Goal: Information Seeking & Learning: Stay updated

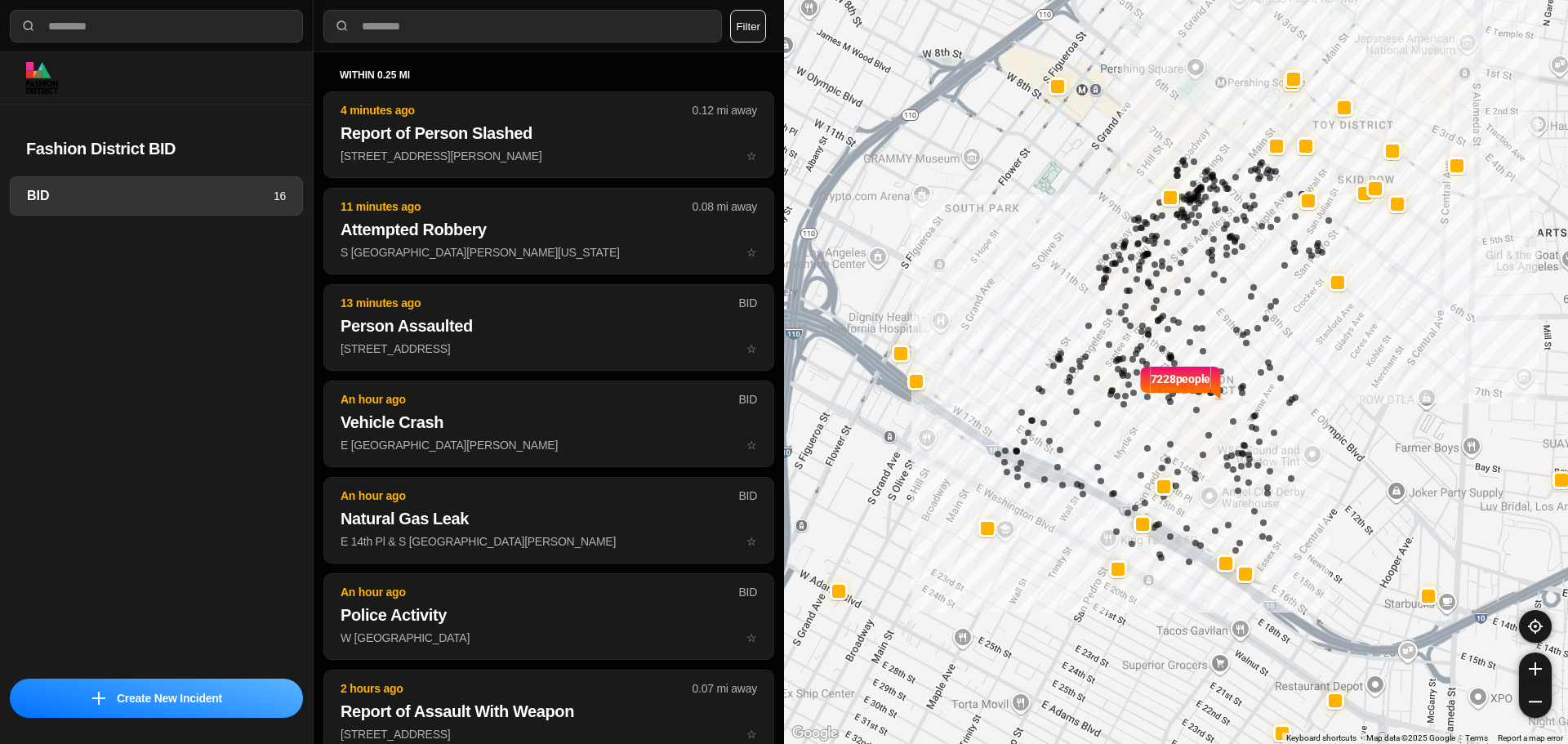
select select "*"
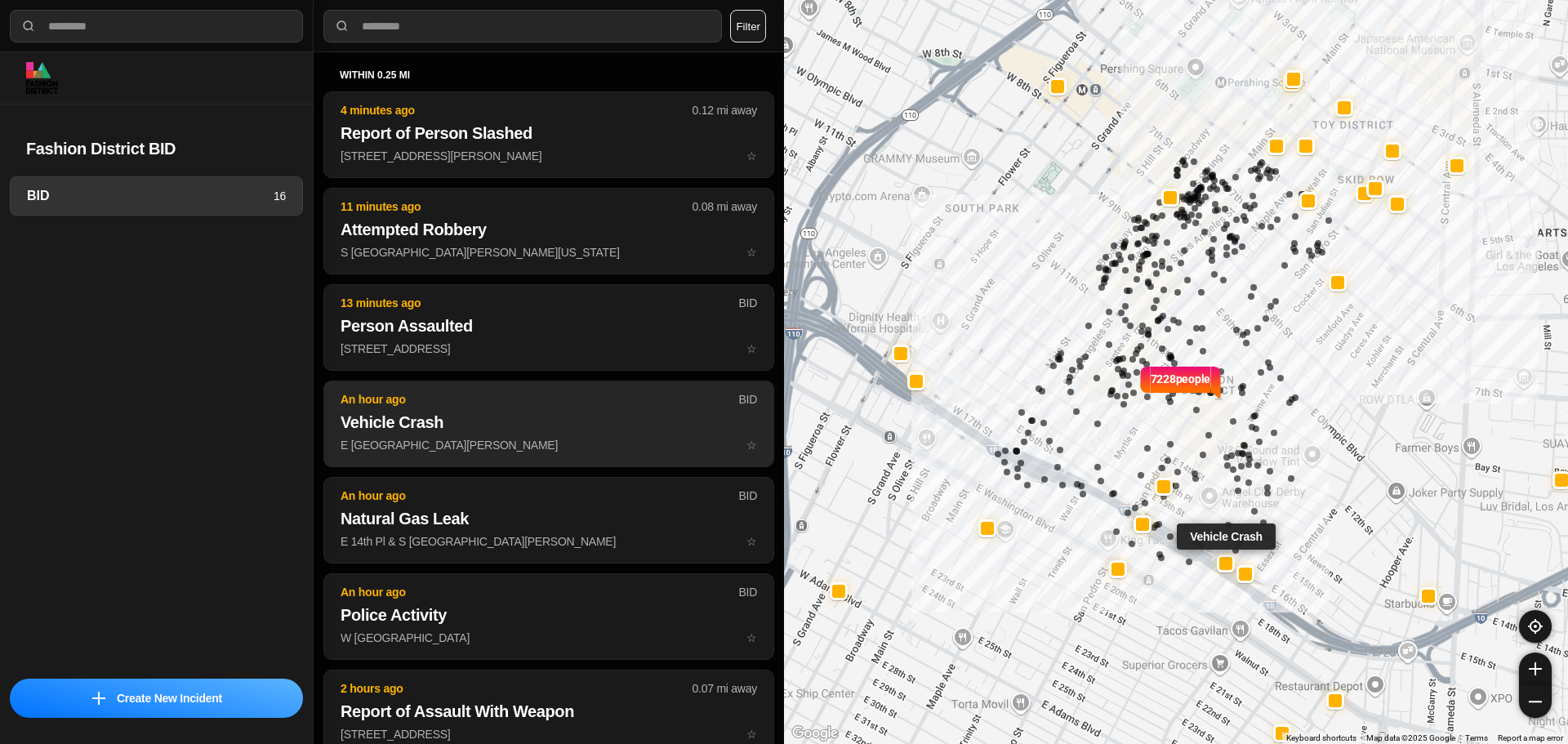
click at [431, 440] on p "E 16th St & Griffith Ave ☆" at bounding box center [549, 445] width 417 height 17
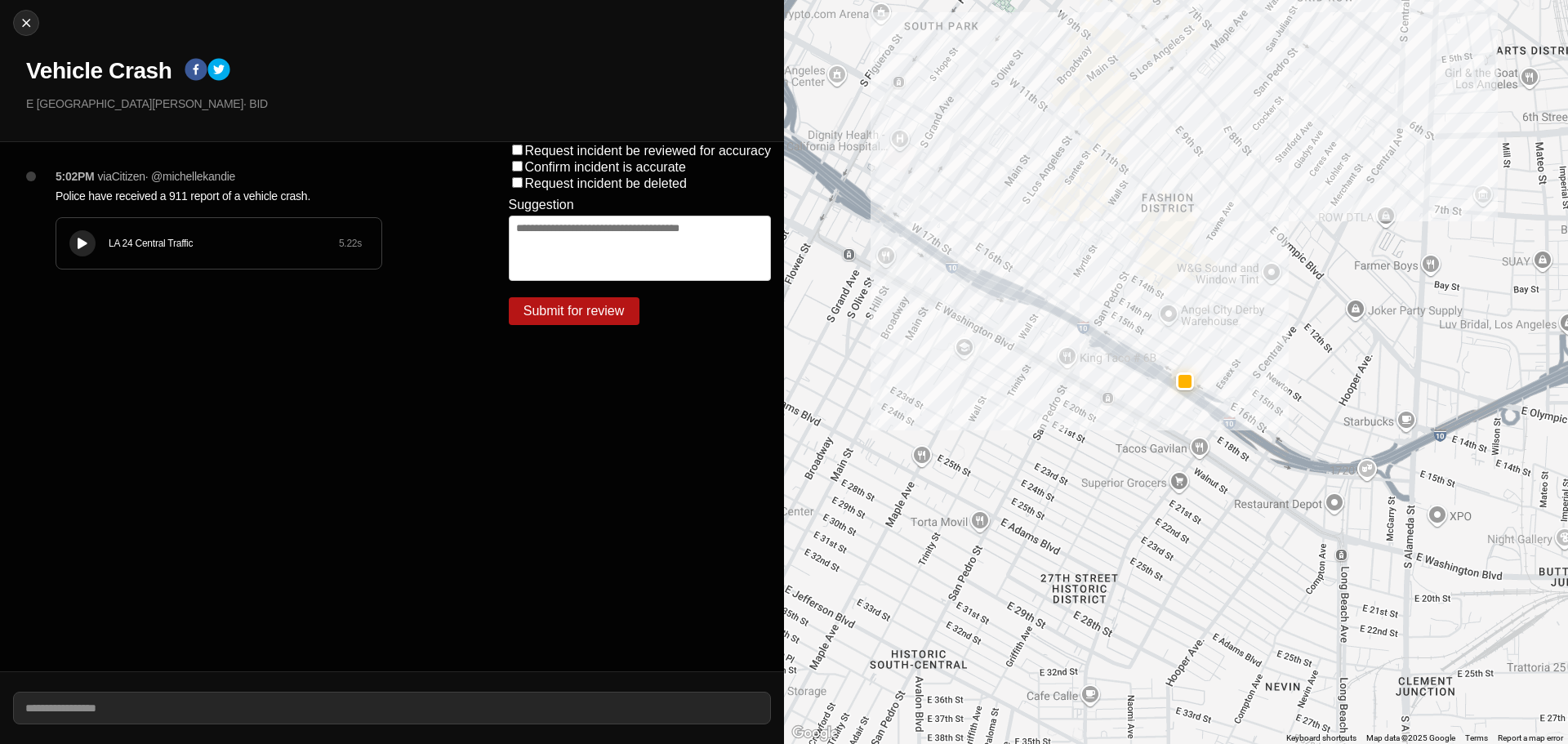
click at [123, 252] on div "LA 24 Central Traffic 5.22 s" at bounding box center [218, 243] width 325 height 51
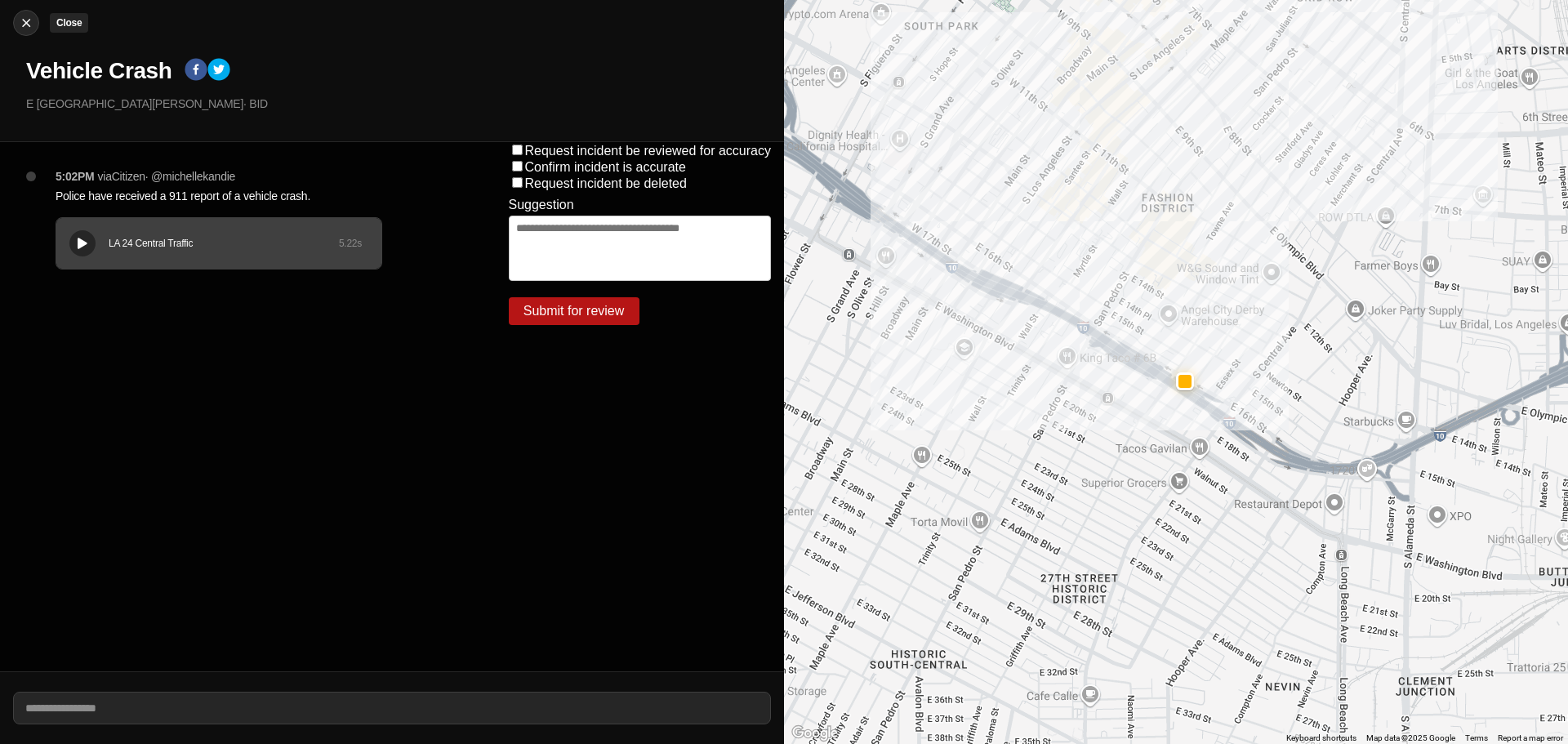
click at [20, 21] on img at bounding box center [27, 23] width 17 height 17
select select "*"
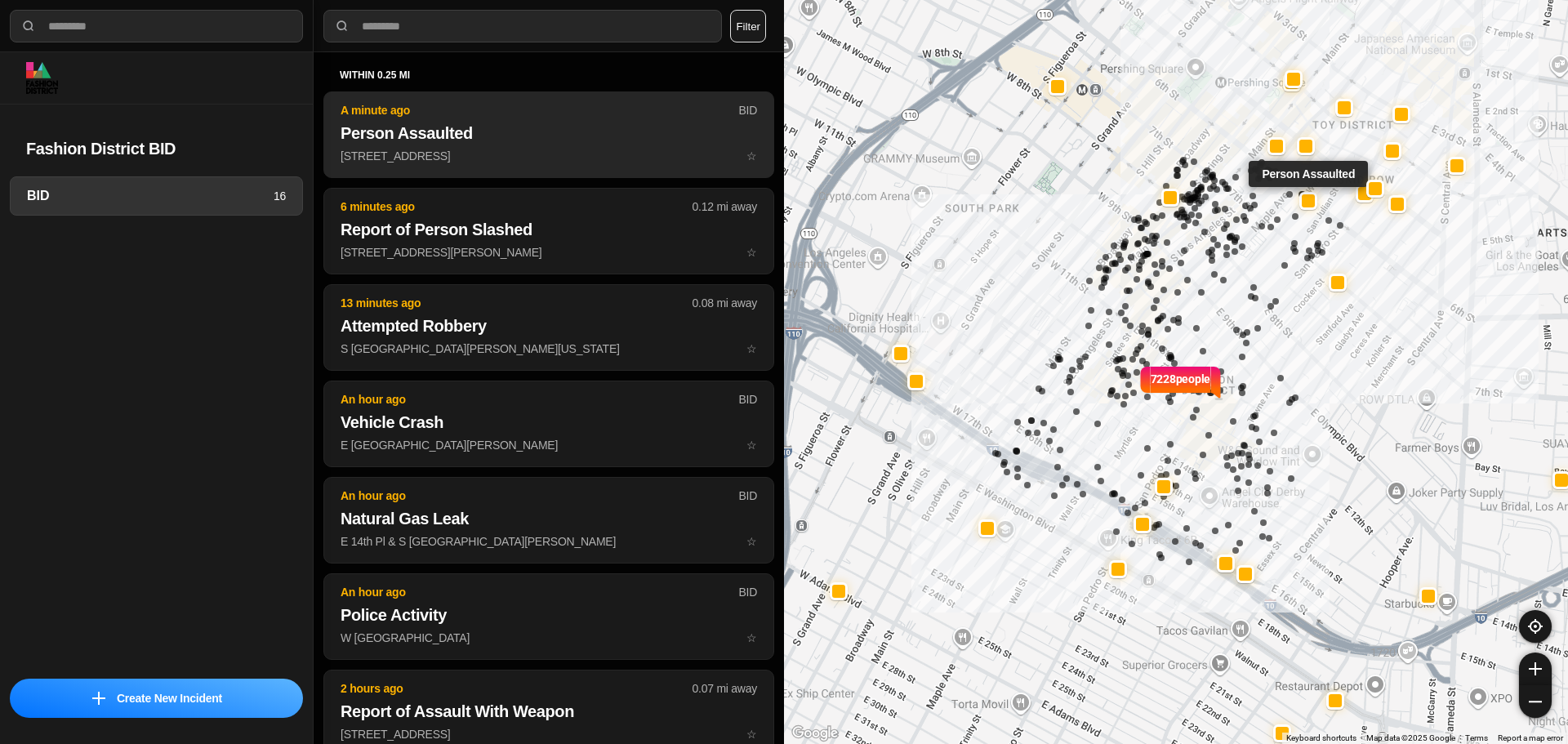
click at [494, 134] on h2 "Person Assaulted" at bounding box center [549, 133] width 417 height 23
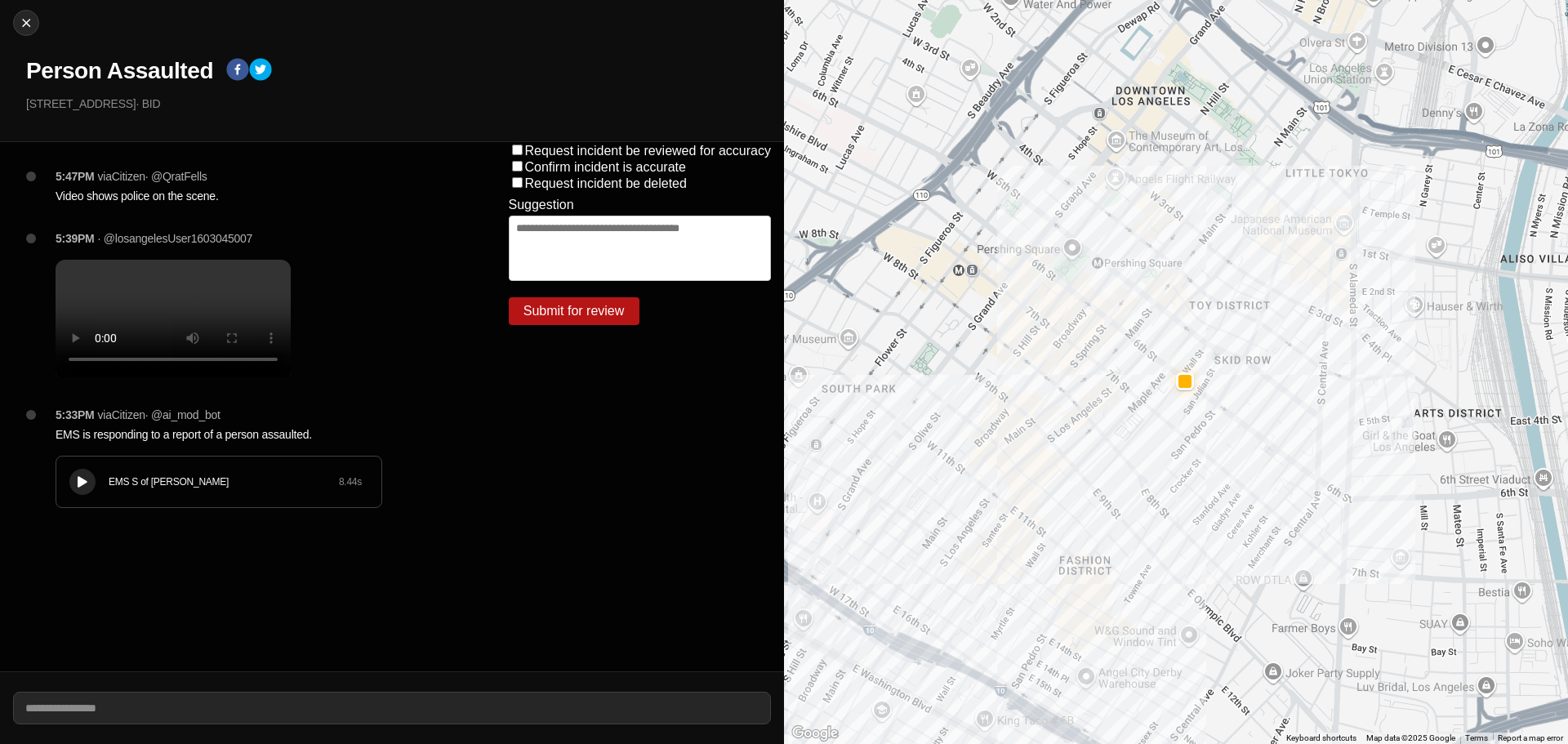
click at [77, 488] on div at bounding box center [83, 482] width 17 height 13
click at [33, 30] on img at bounding box center [27, 23] width 17 height 17
select select "*"
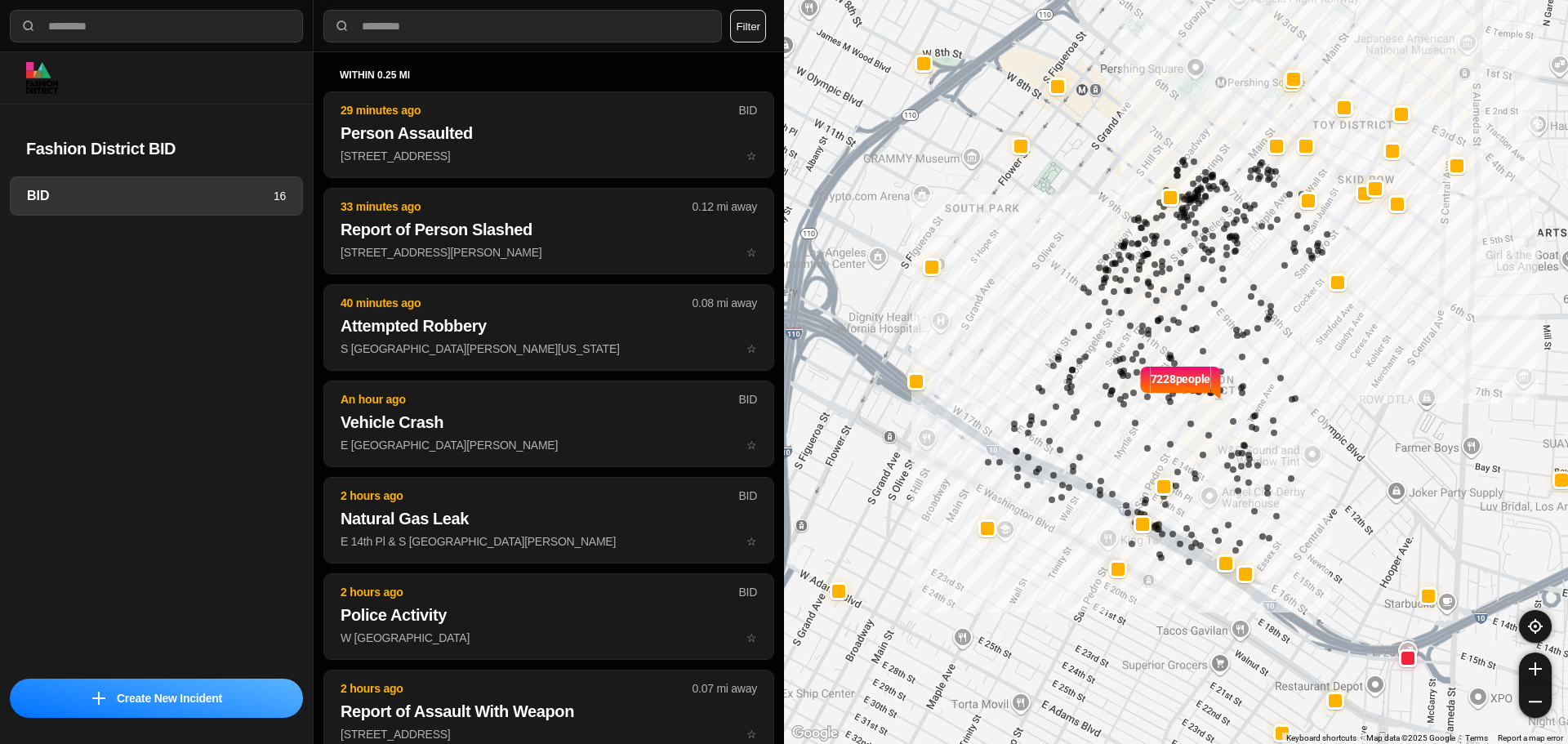
select select "*"
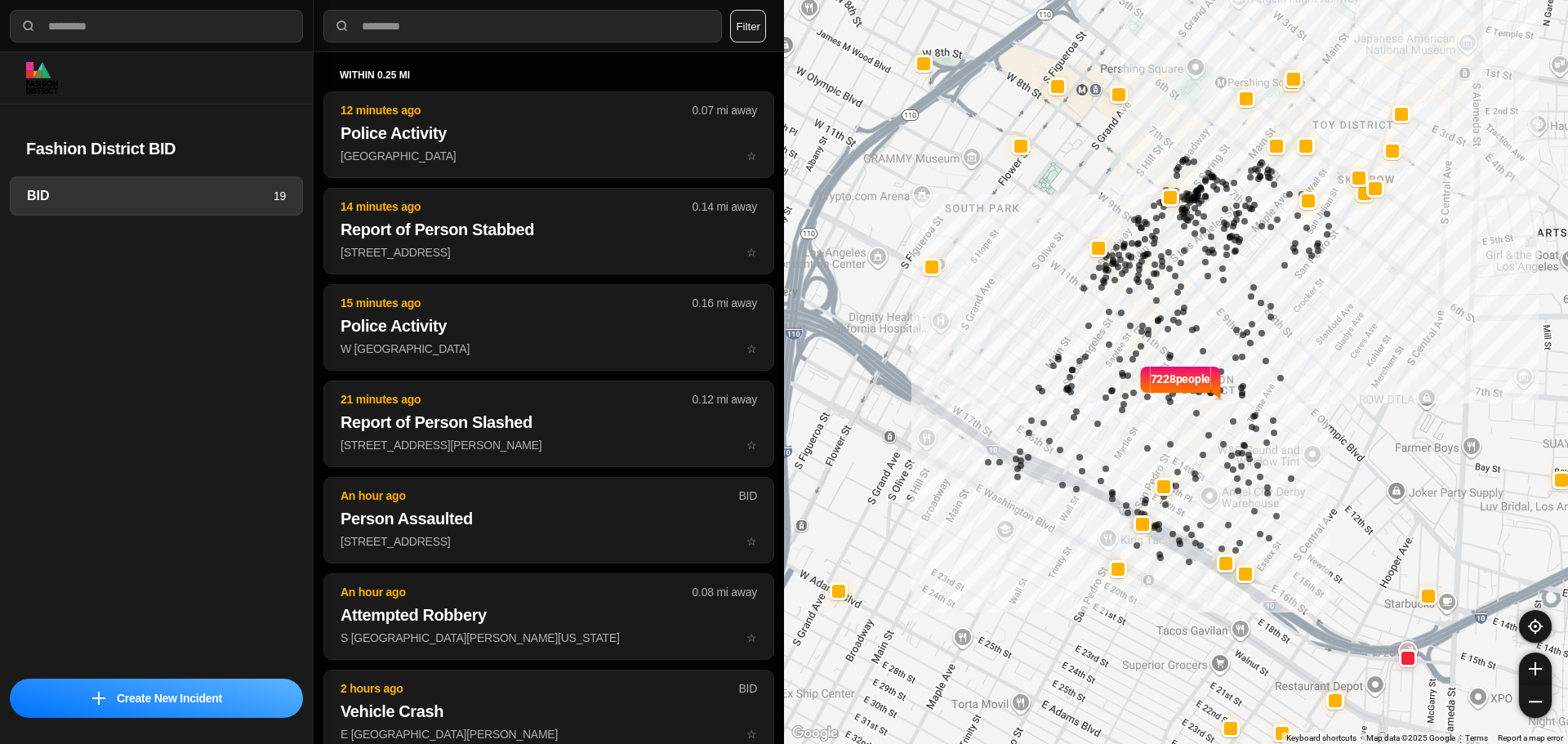
select select "*"
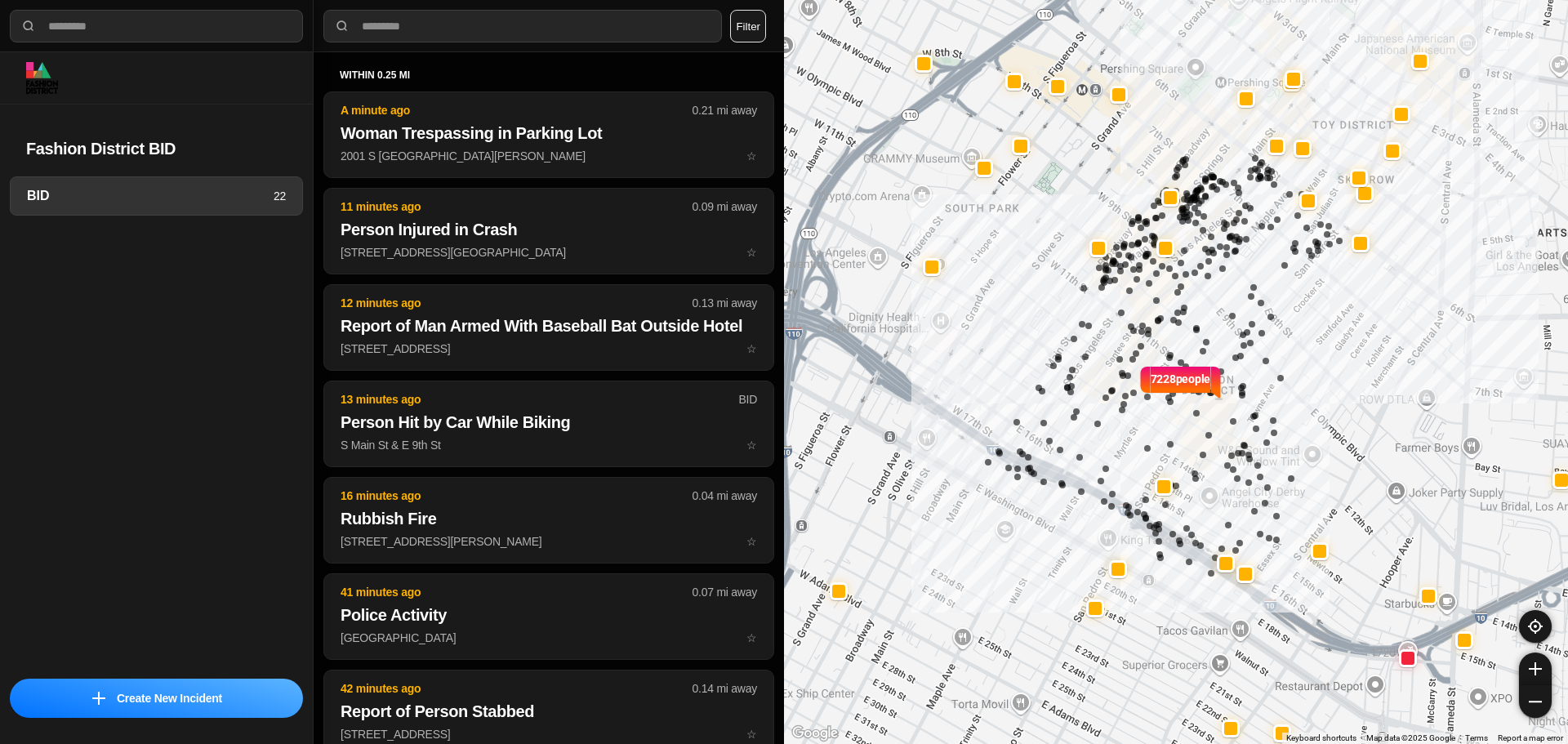
select select "*"
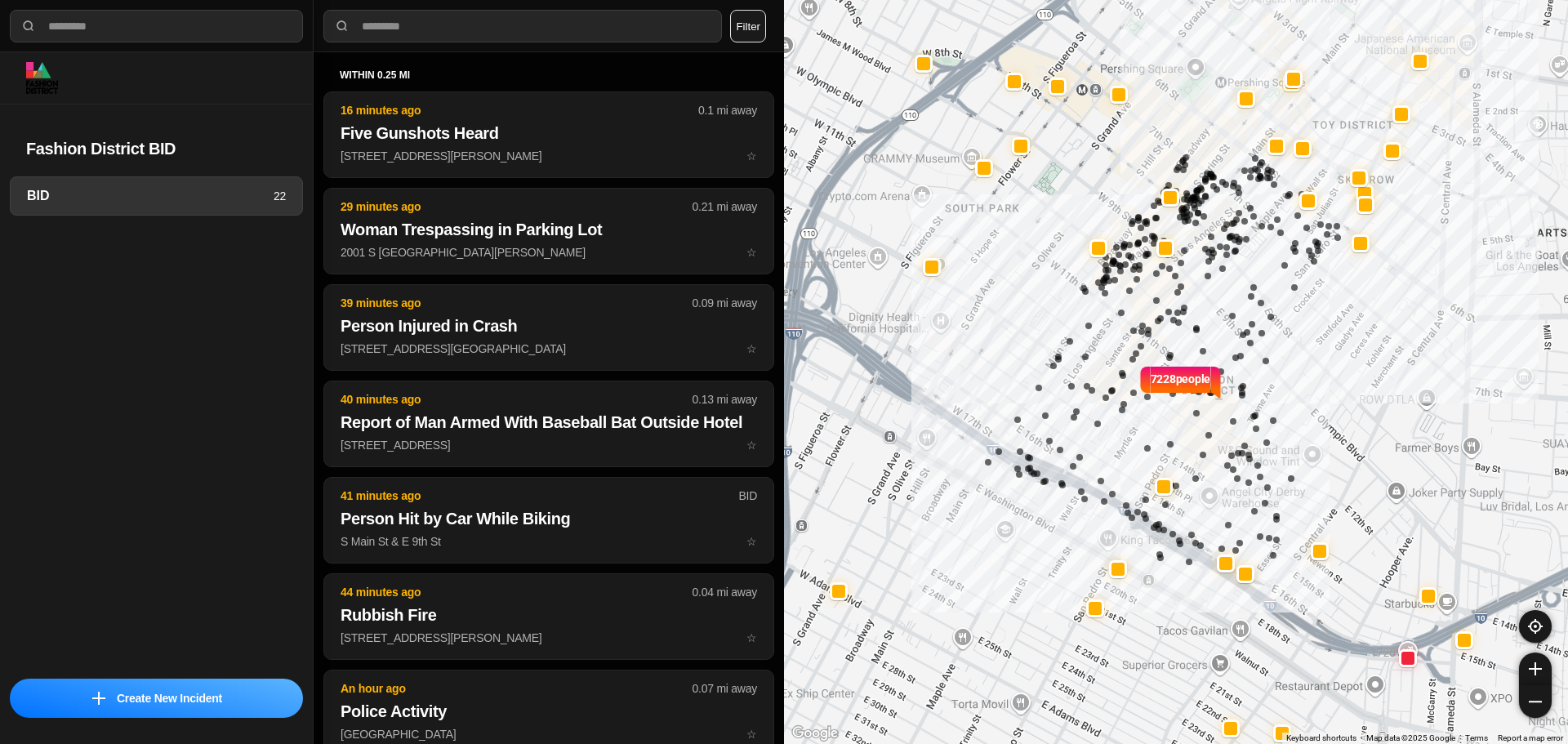
select select "*"
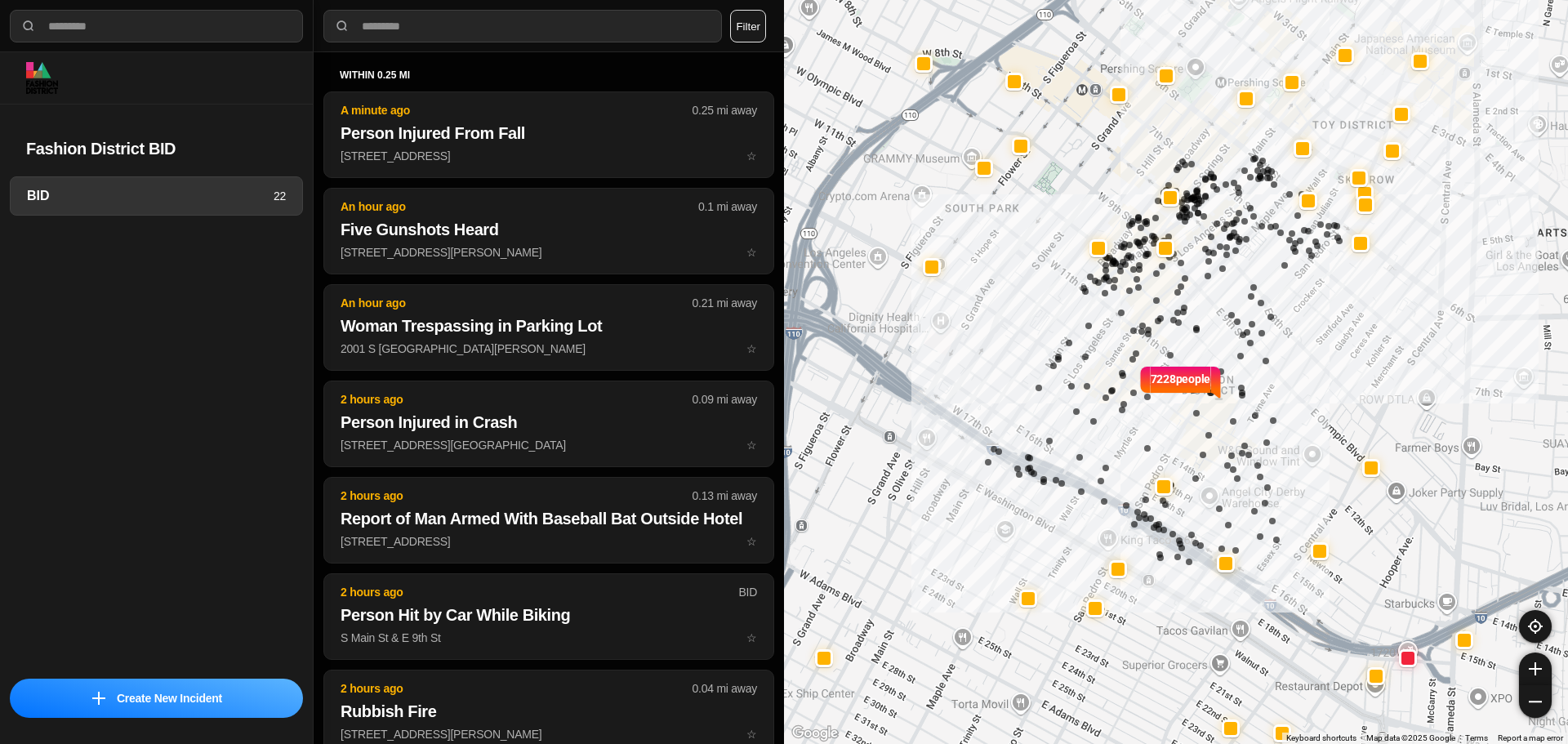
select select "*"
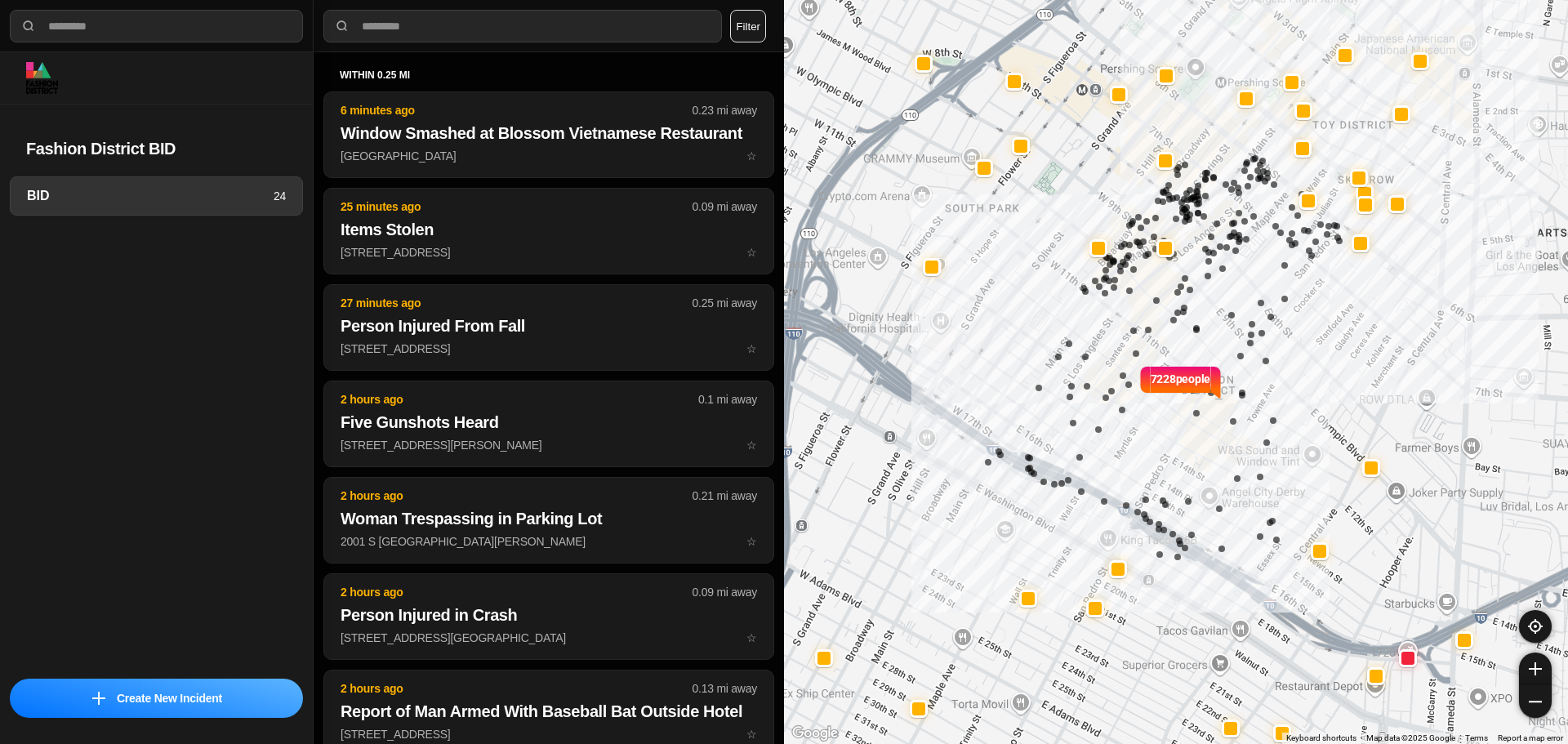
select select "*"
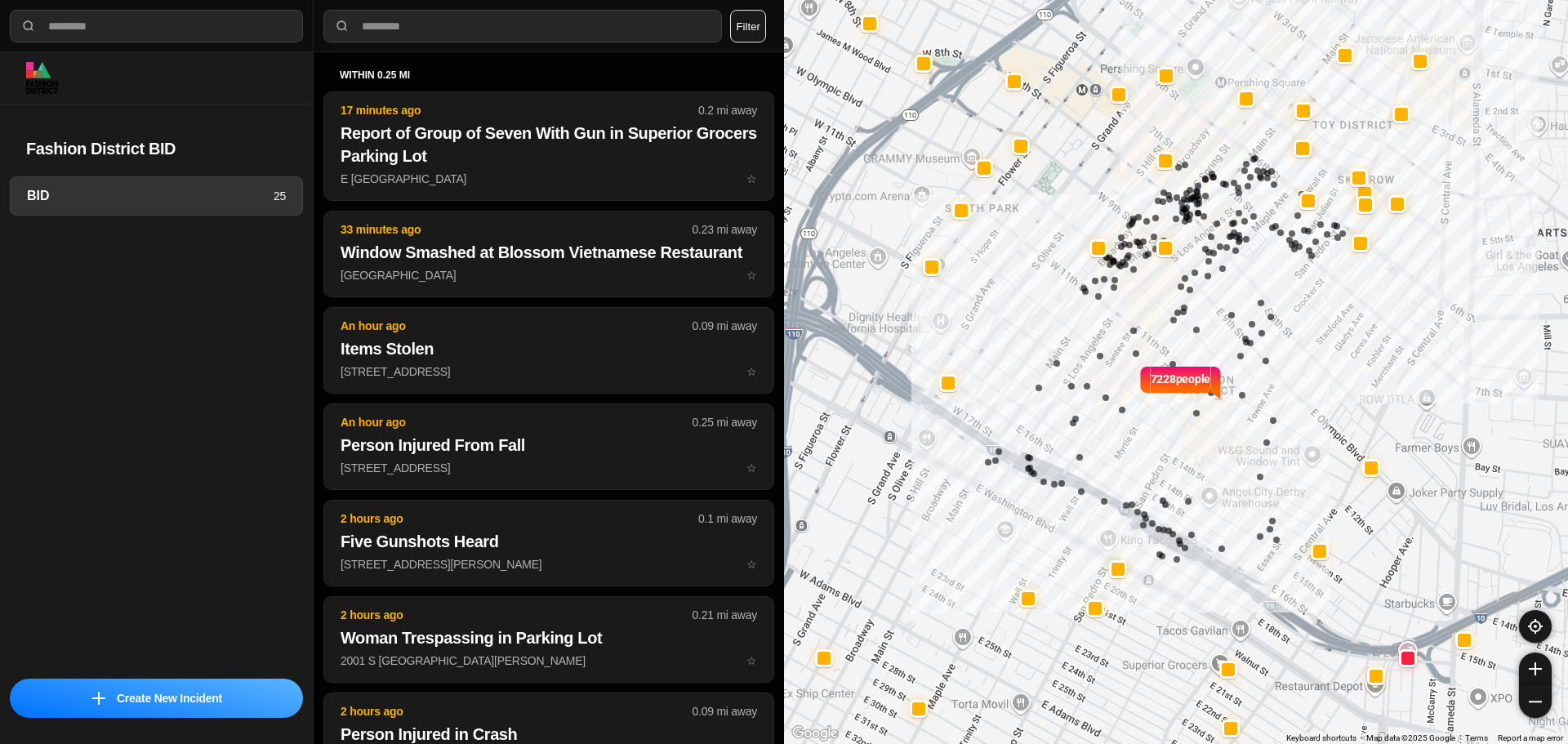
select select "*"
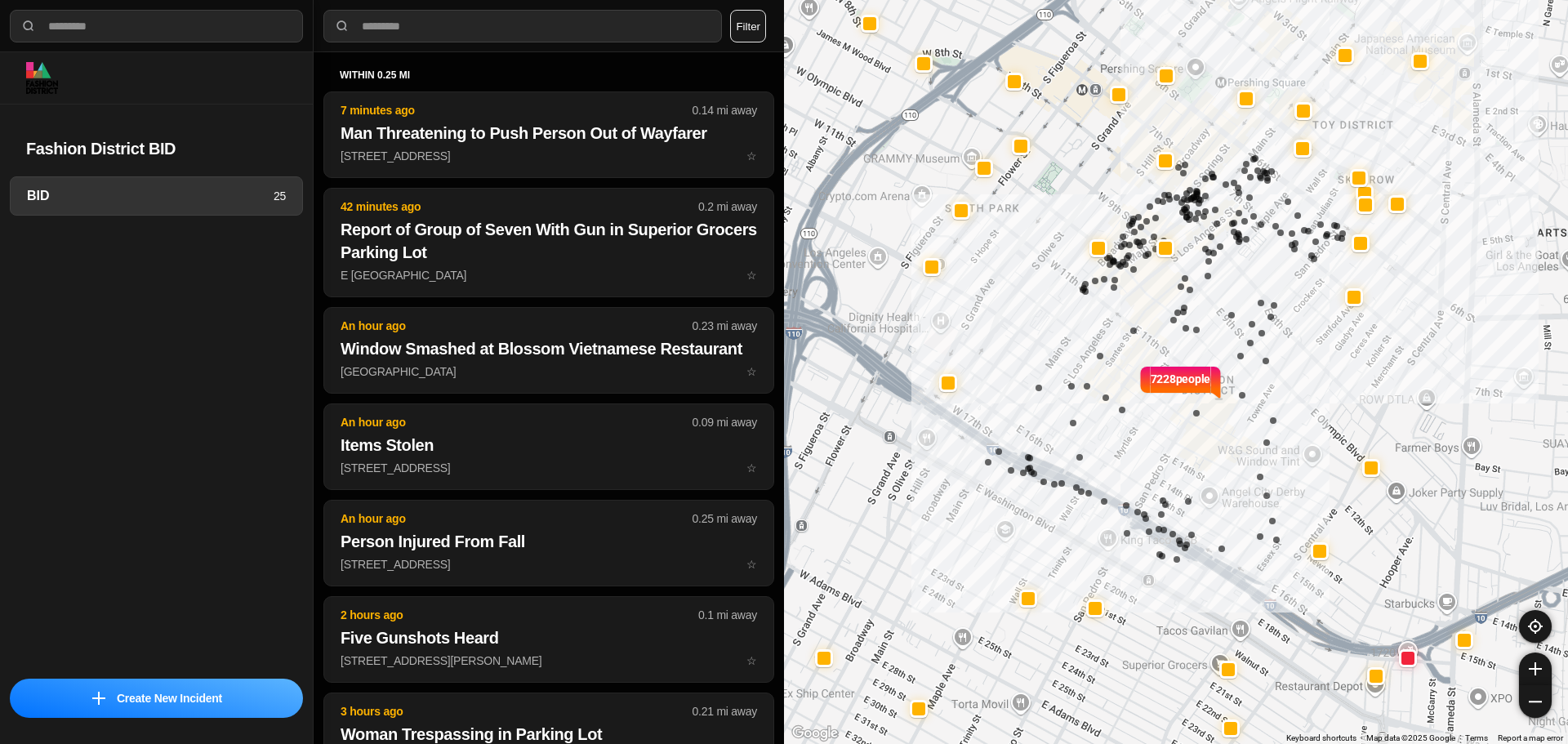
select select "*"
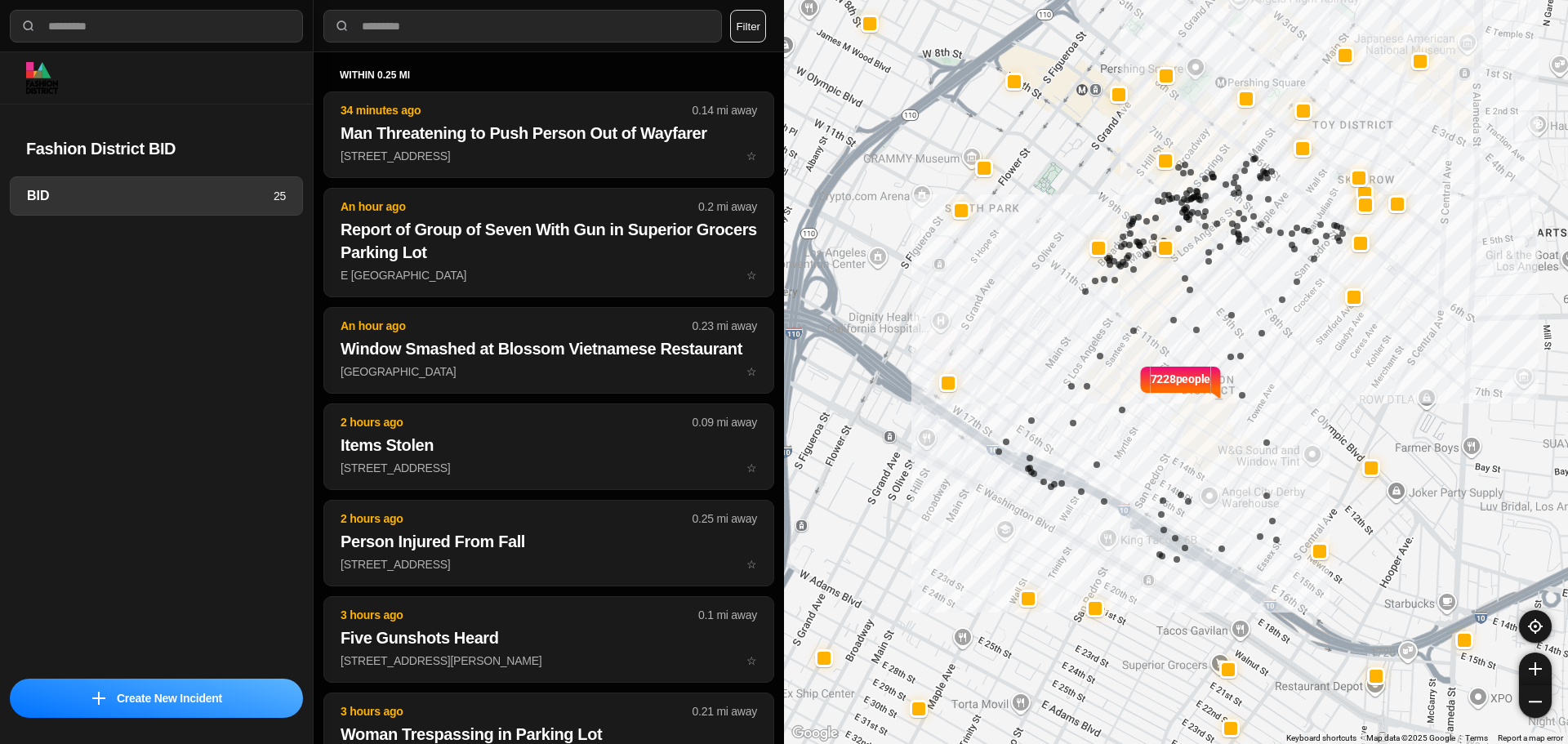
select select "*"
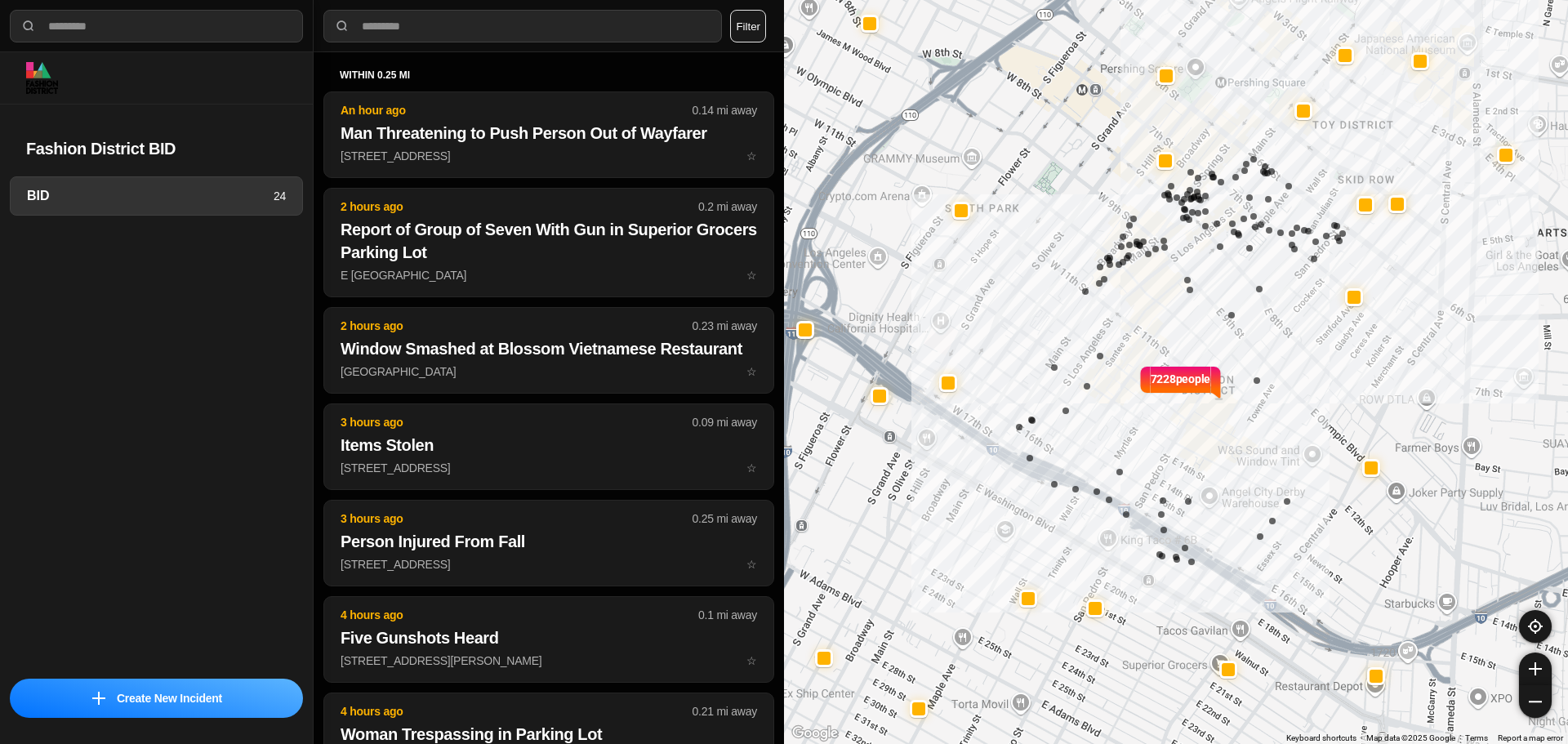
select select "*"
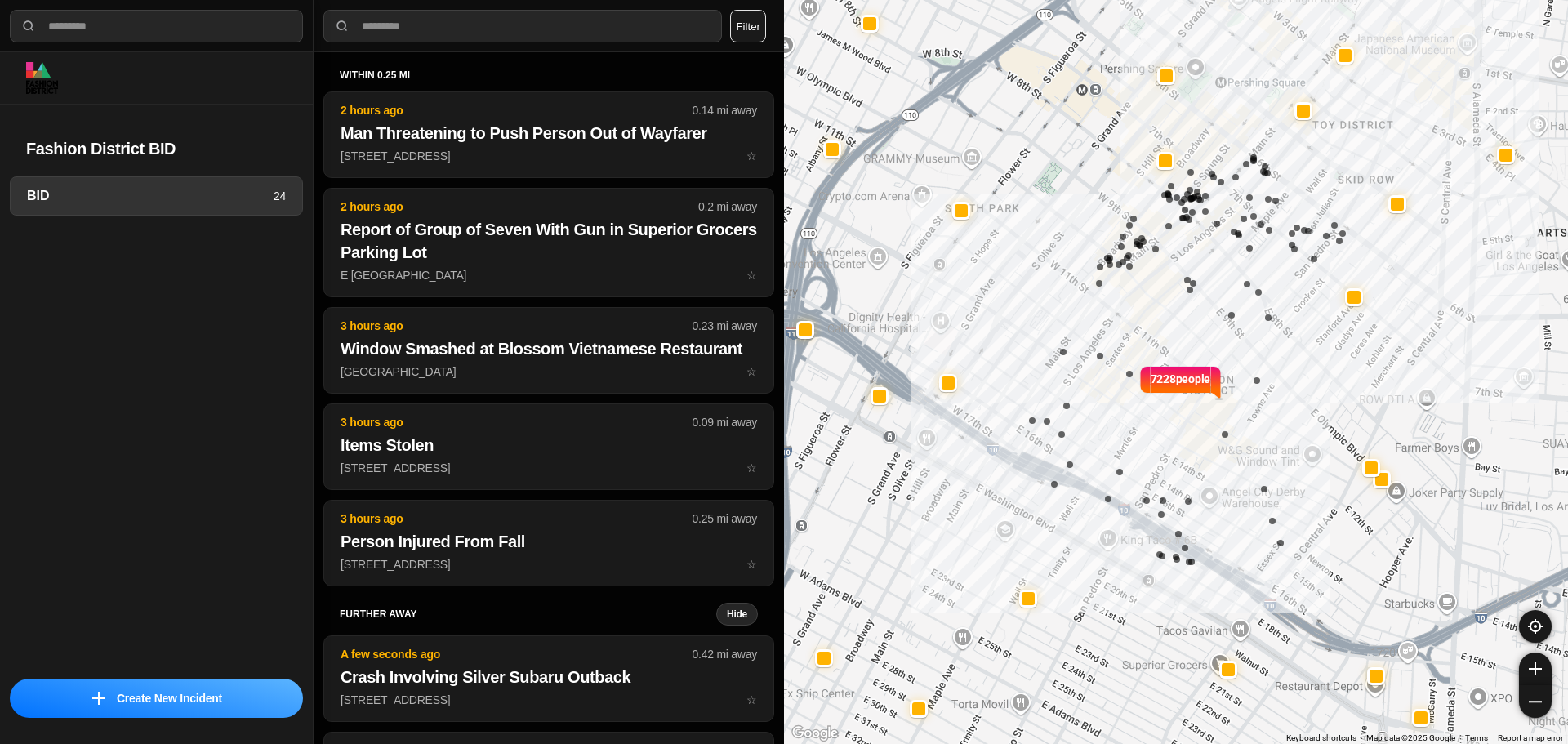
select select "*"
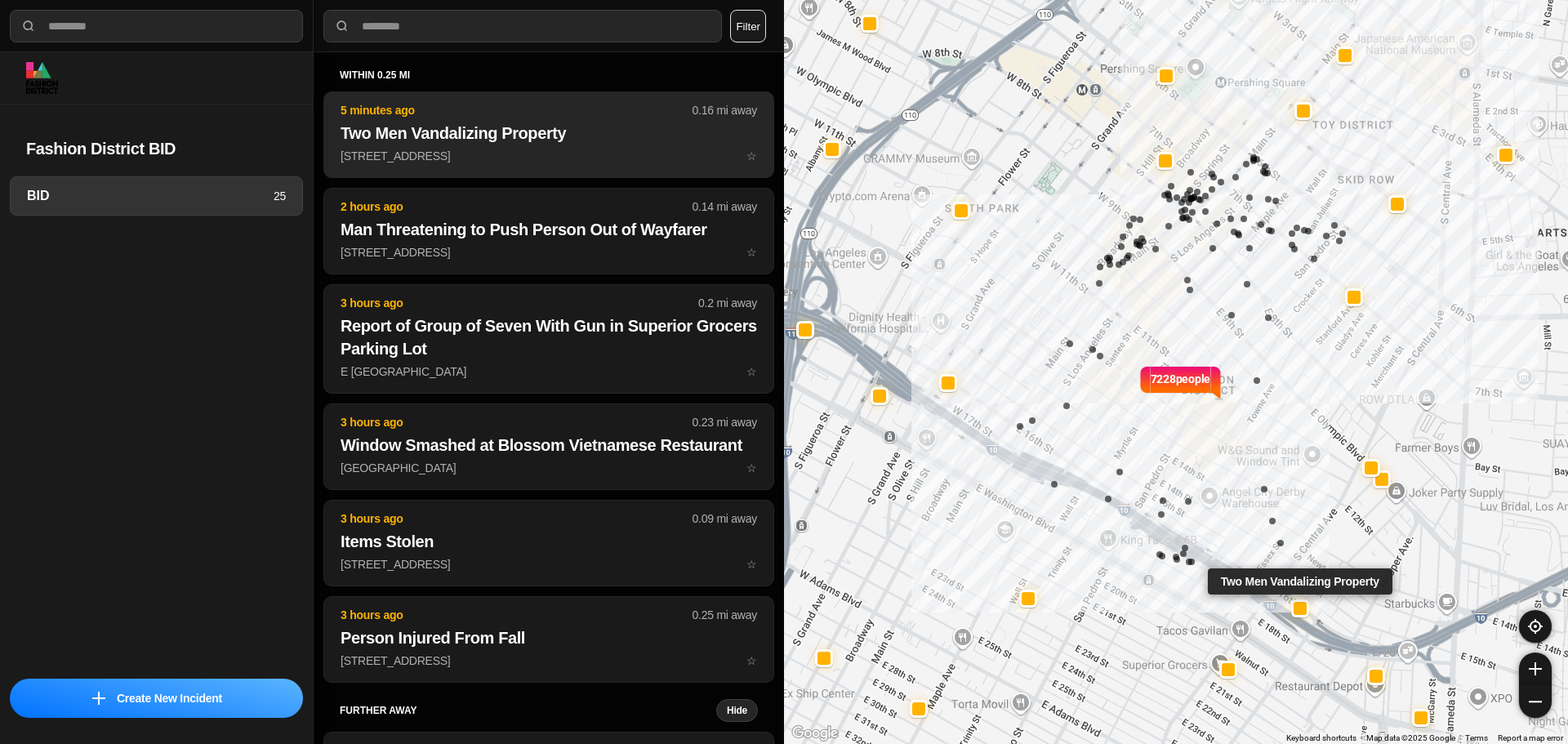
click at [457, 149] on p "1345 E 16th St ☆" at bounding box center [549, 156] width 417 height 17
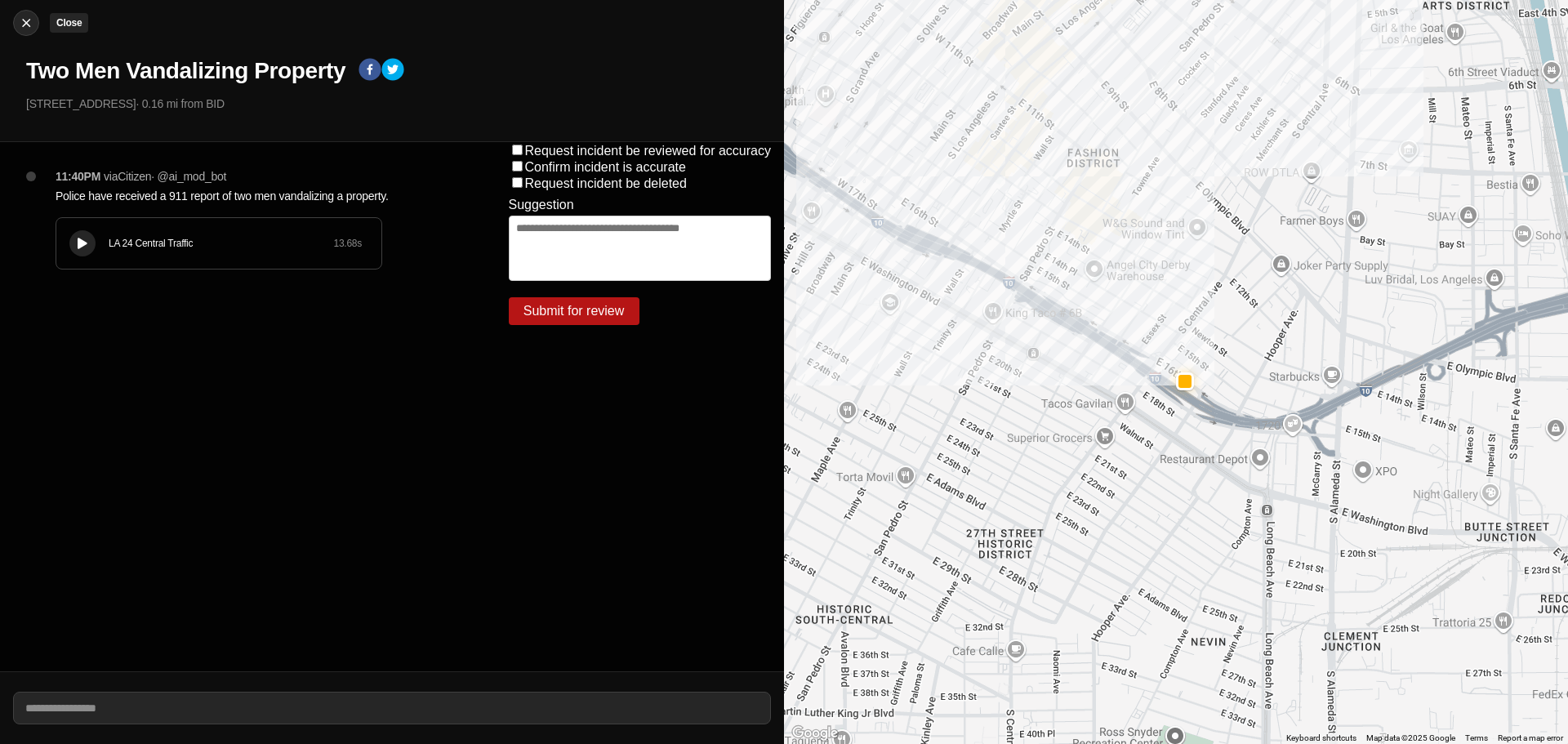
click at [22, 21] on img at bounding box center [27, 23] width 17 height 17
select select "*"
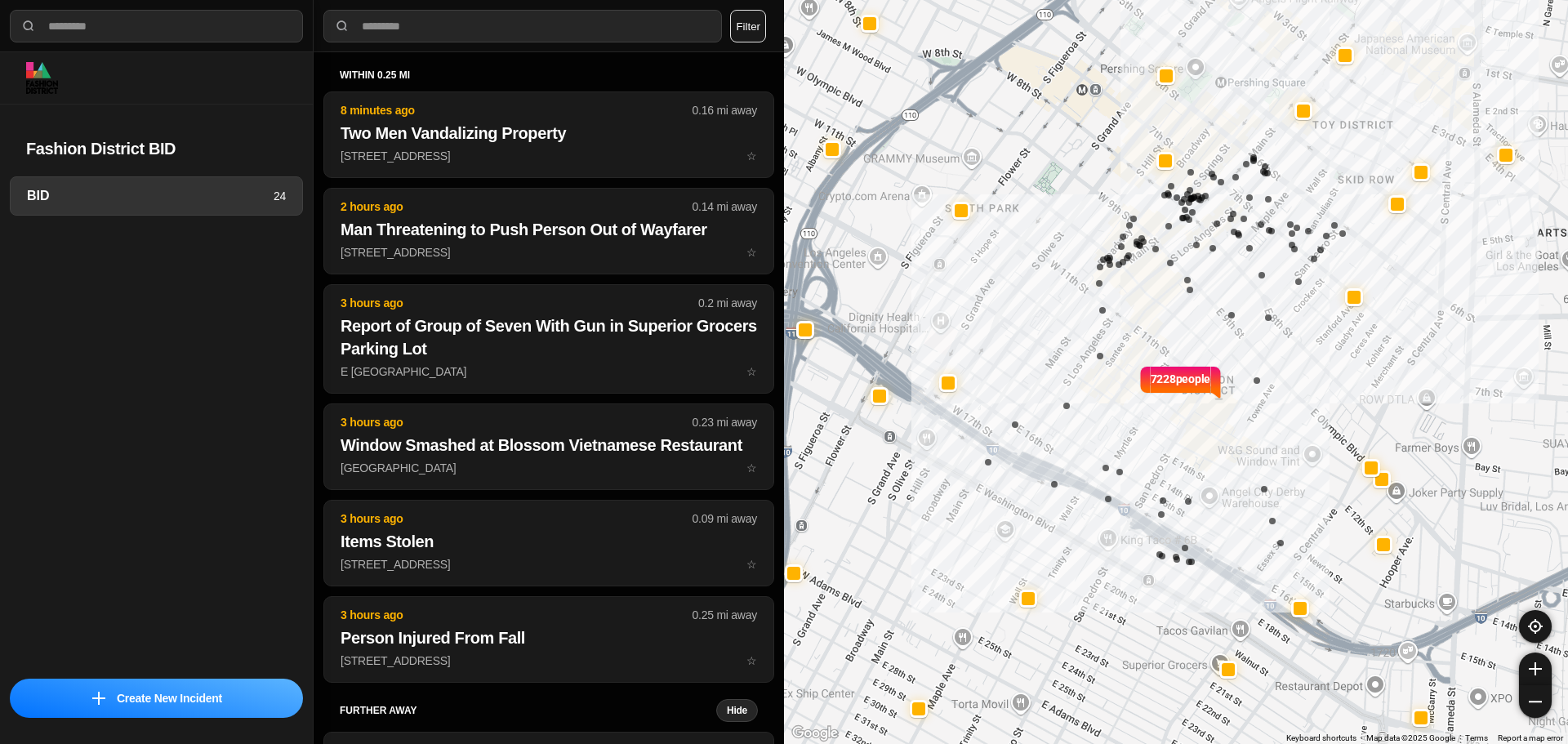
select select "*"
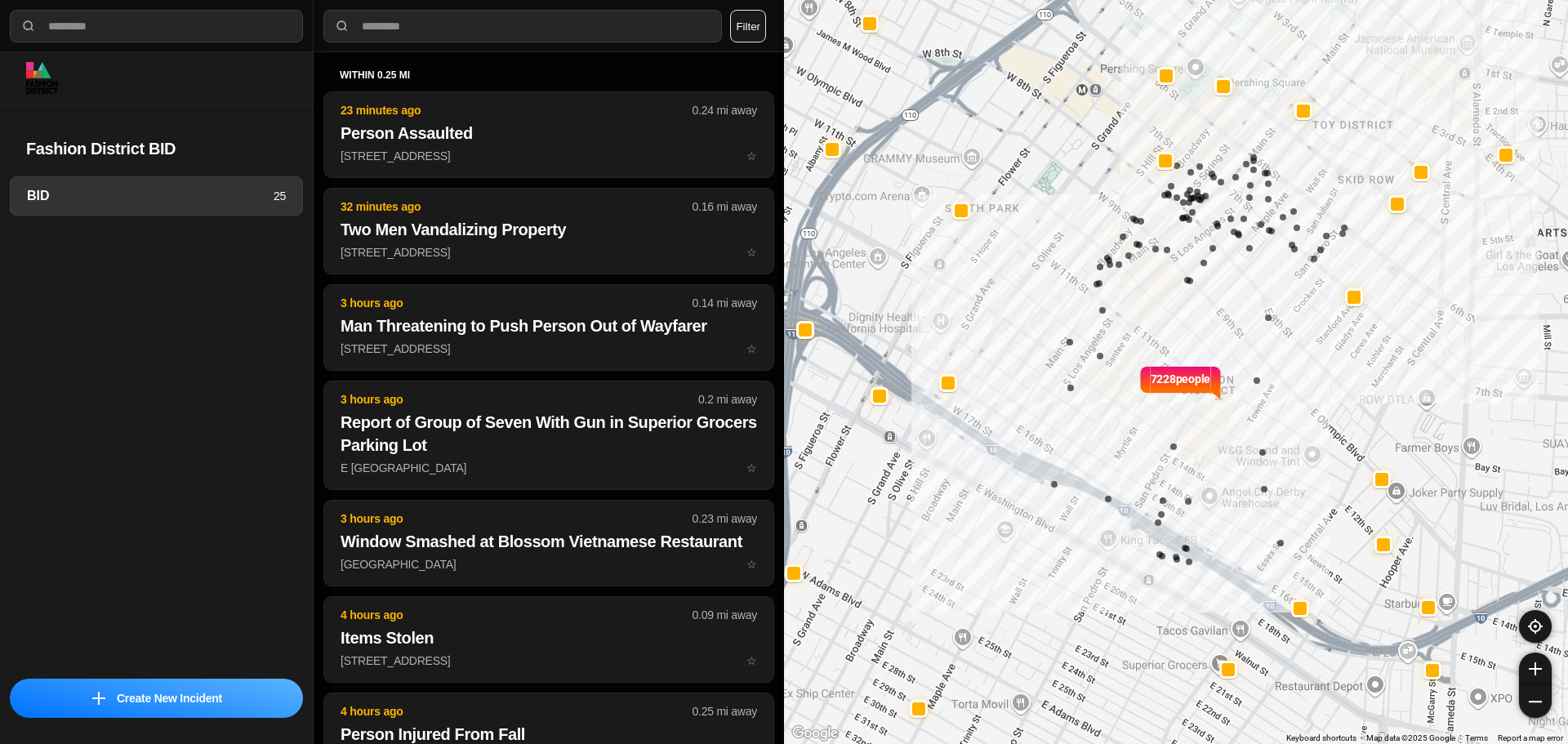
select select "*"
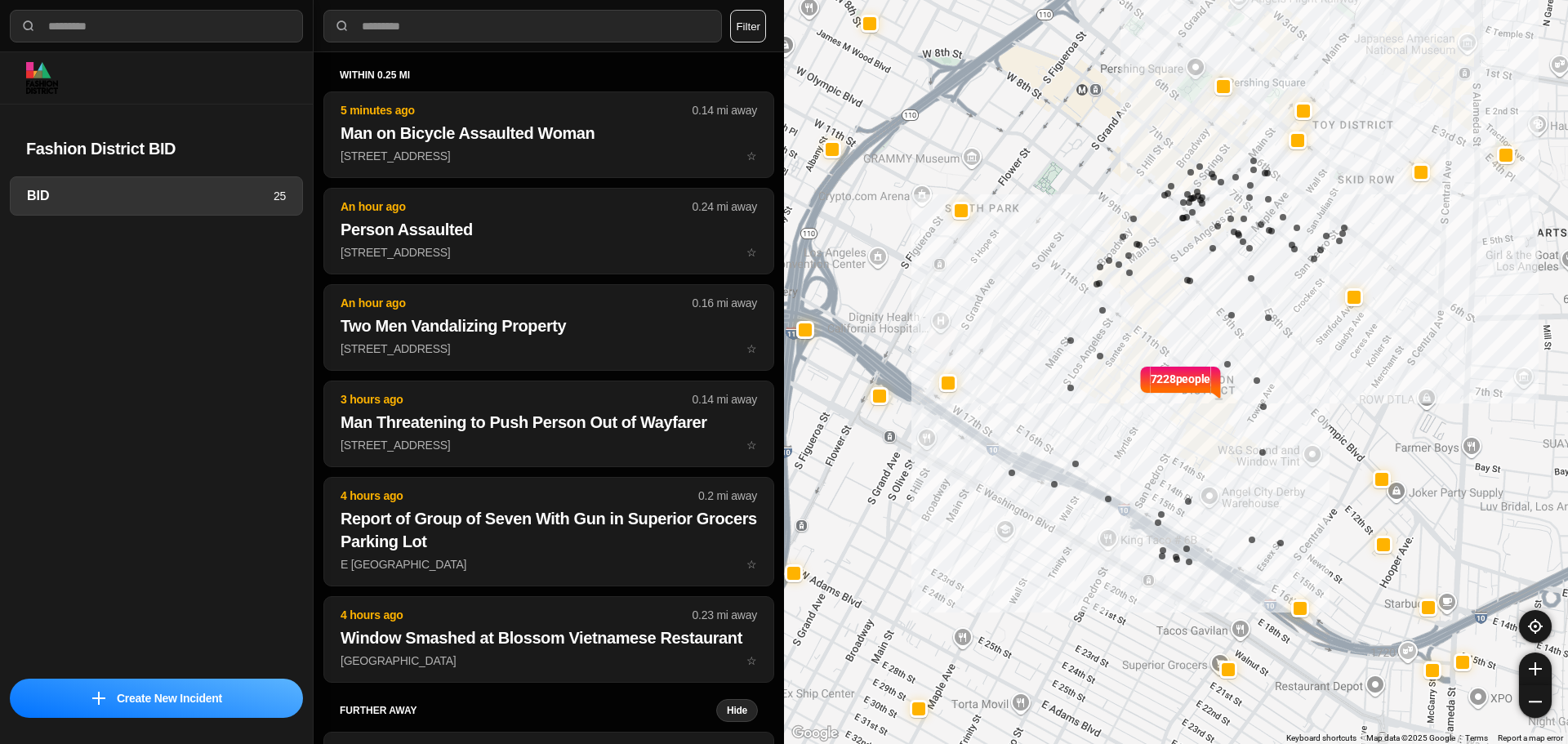
select select "*"
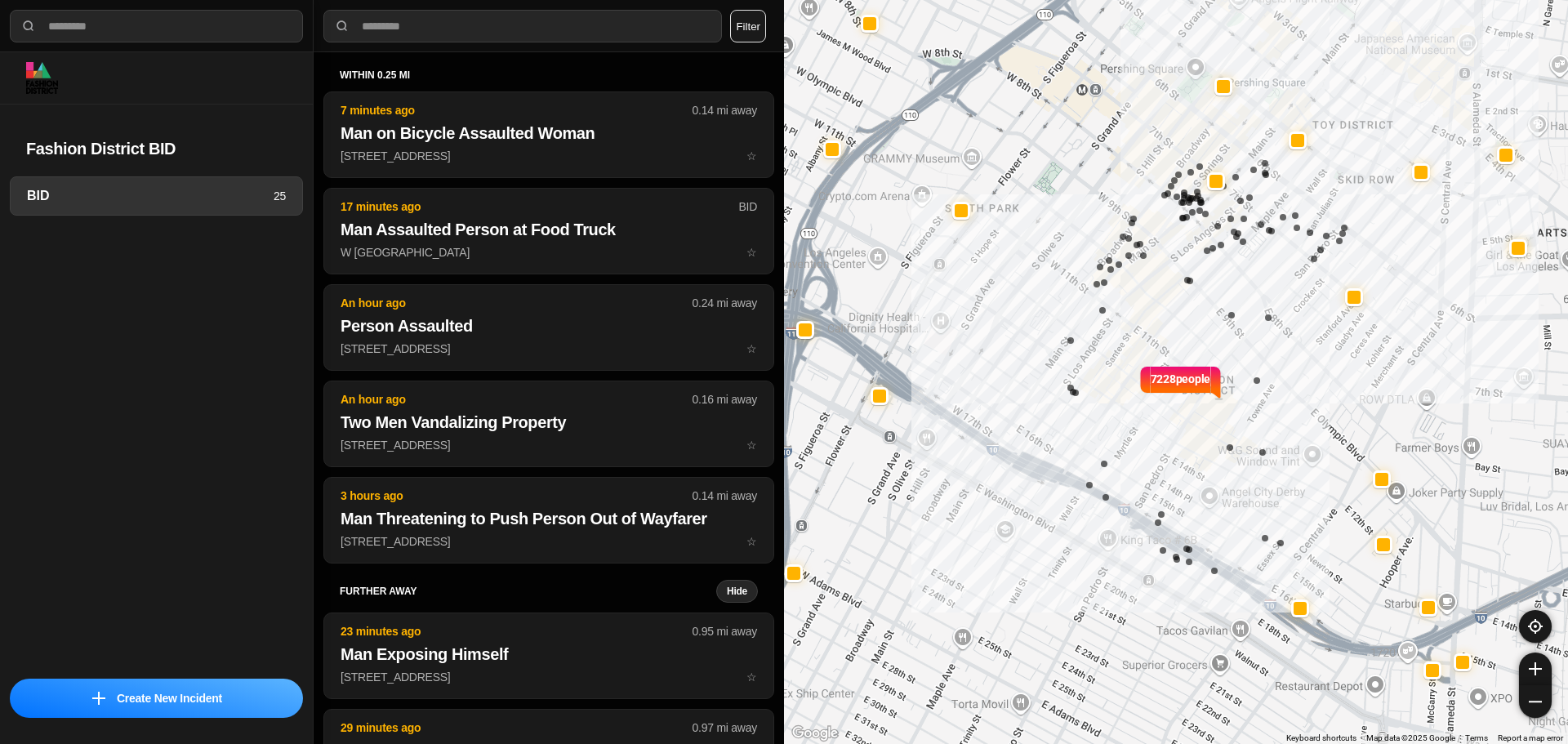
select select "*"
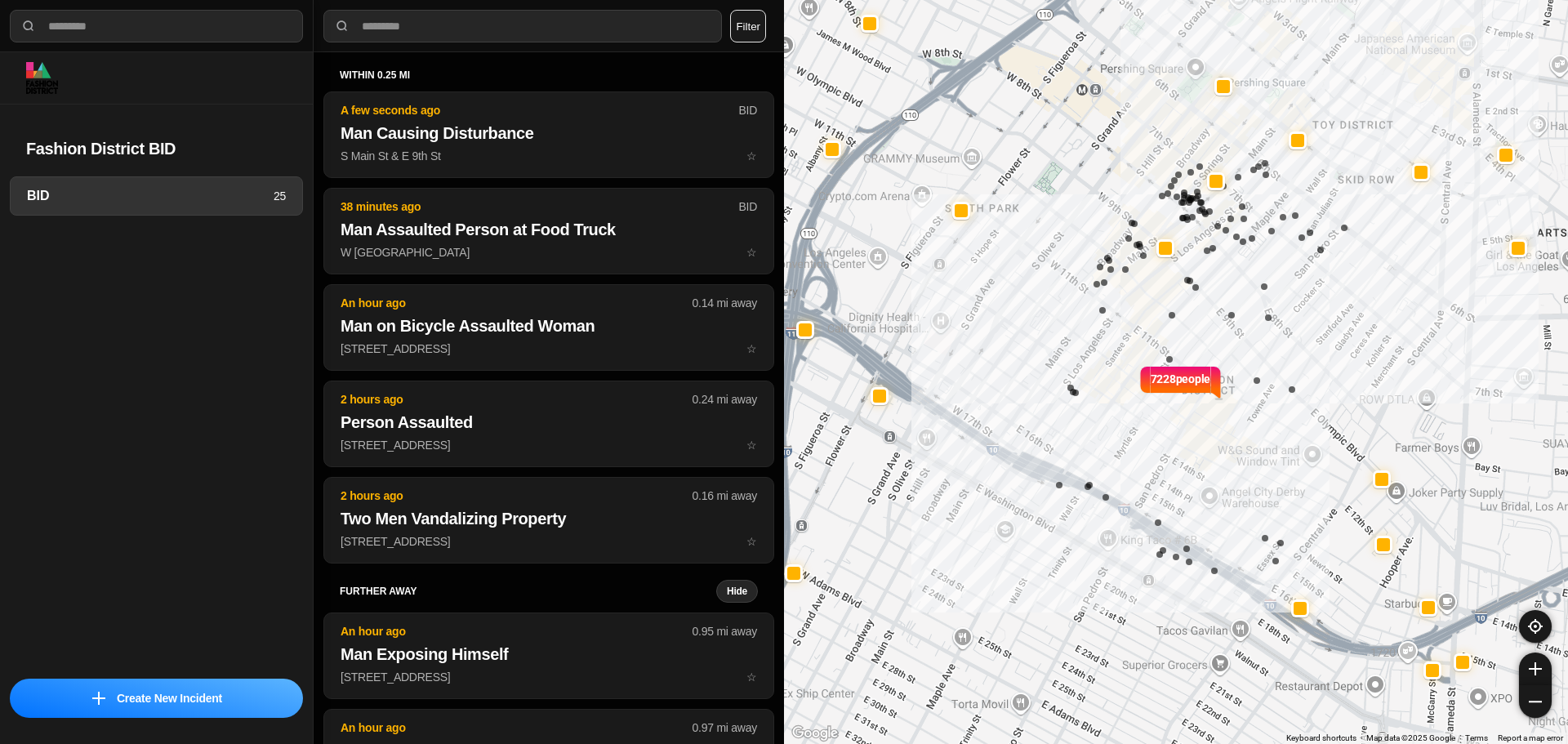
select select "*"
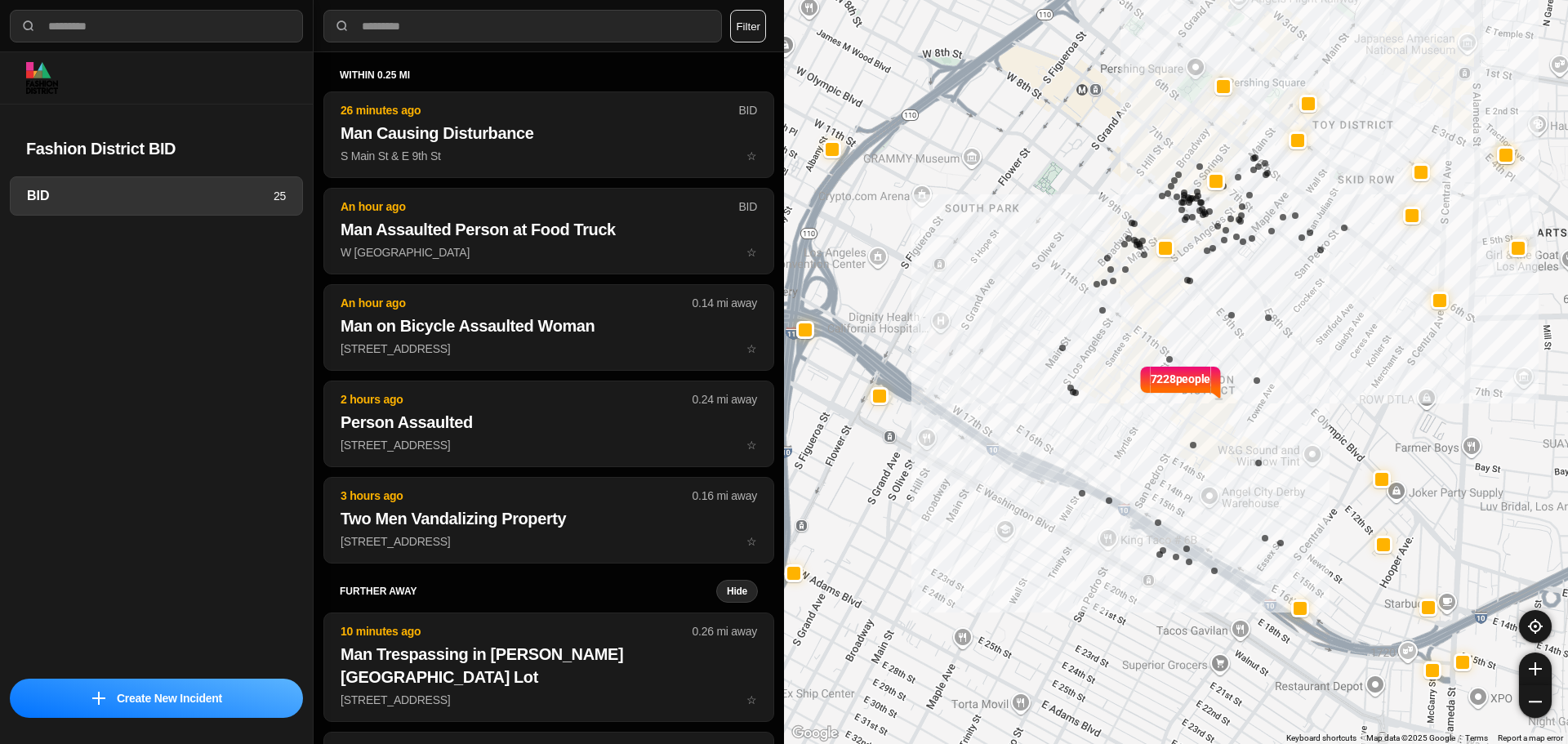
select select "*"
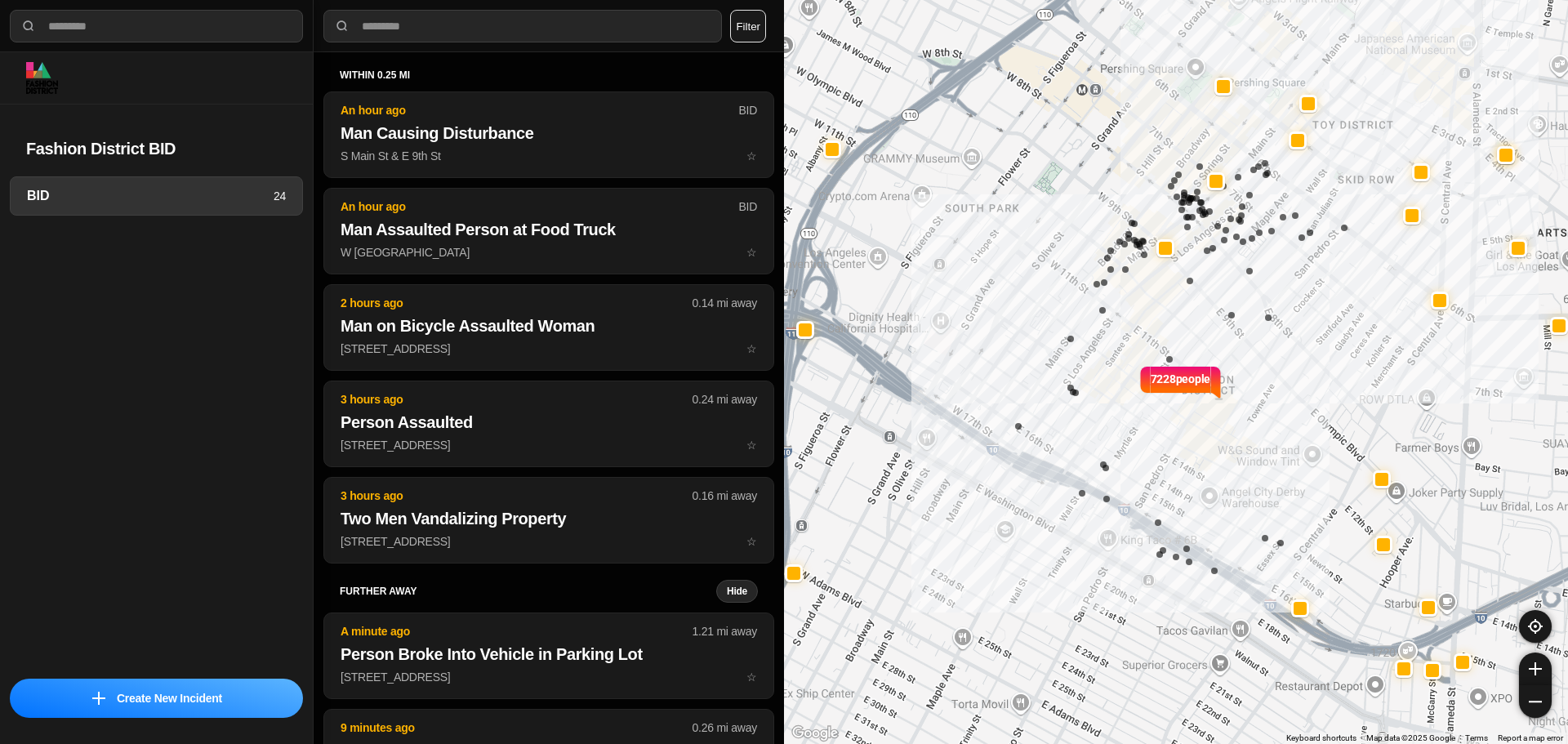
select select "*"
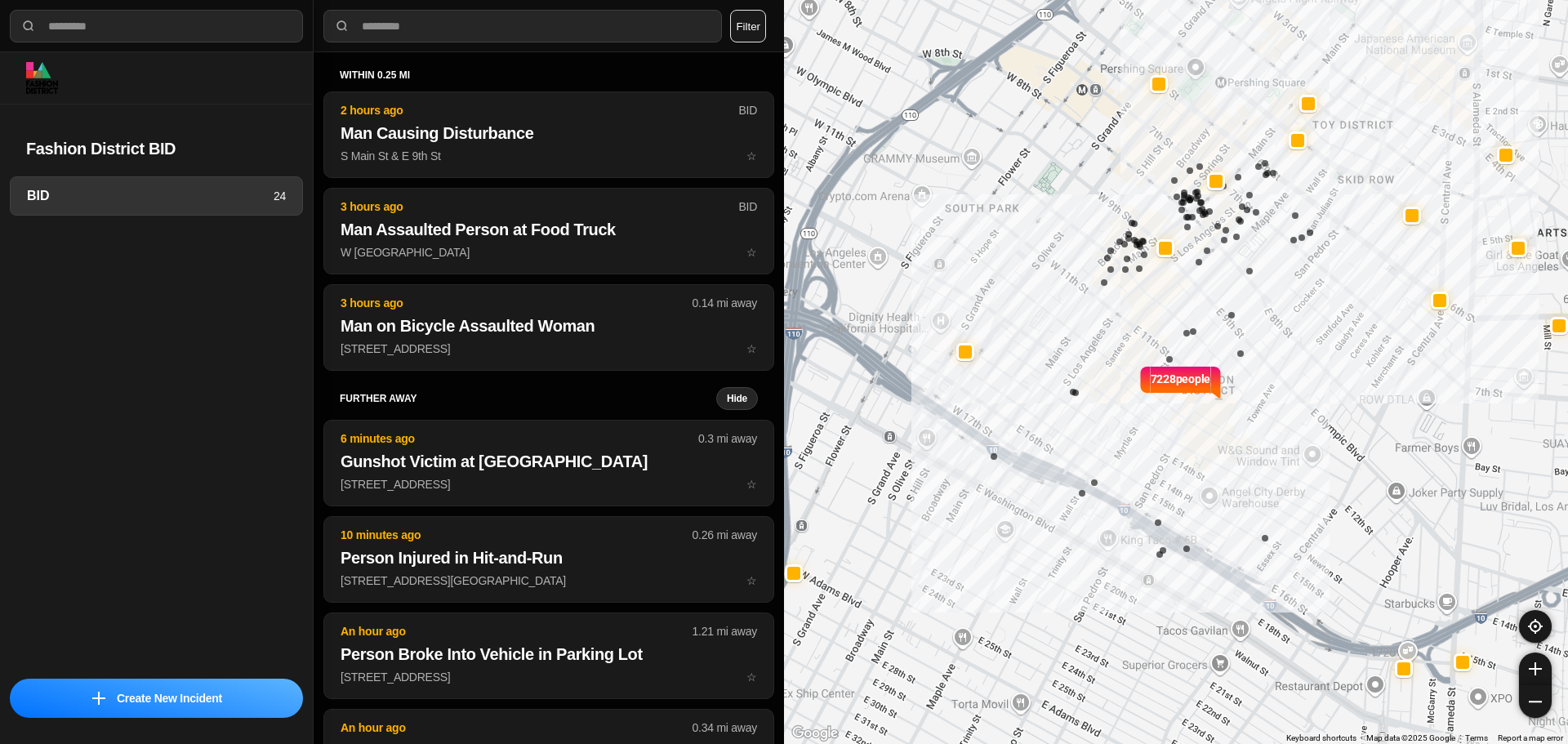
select select "*"
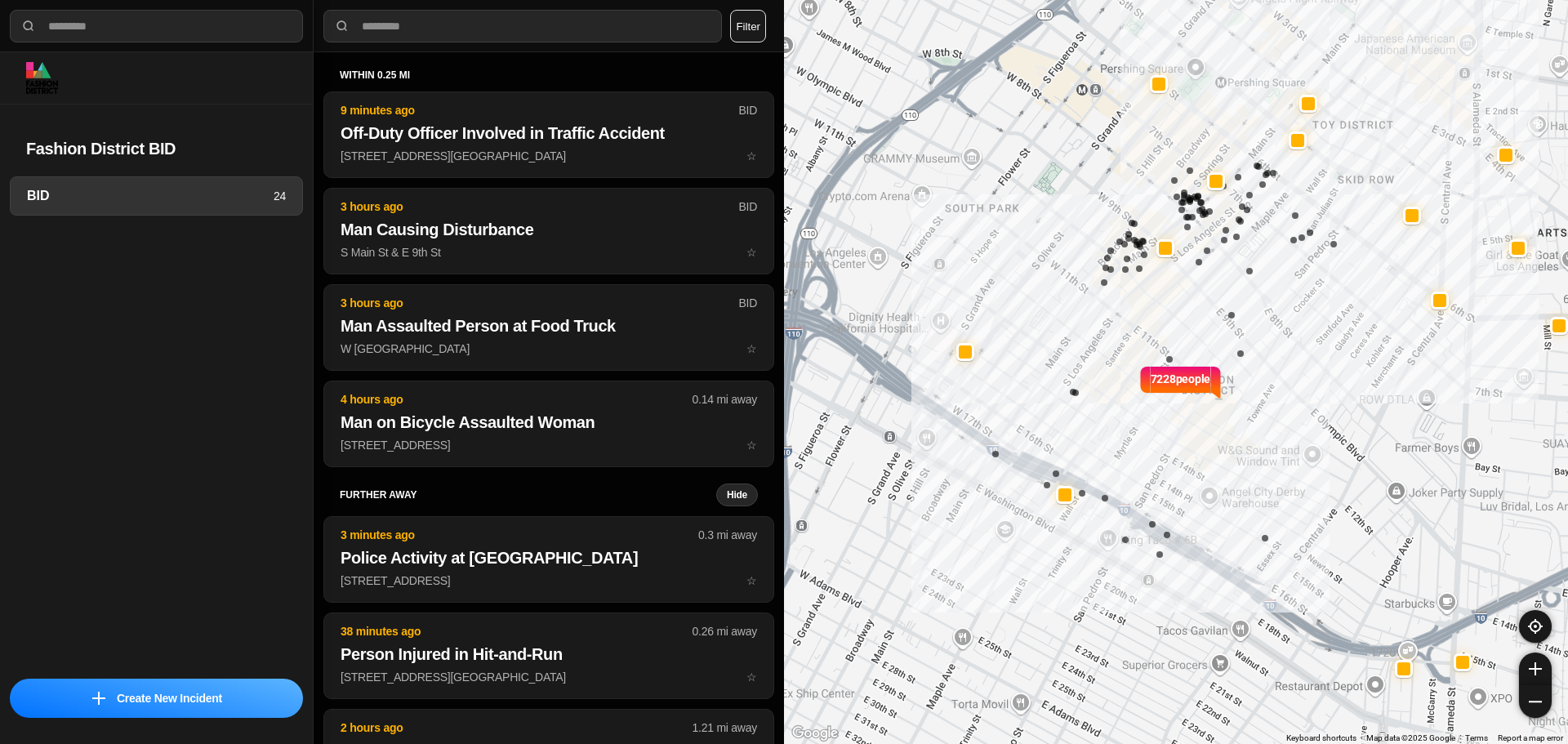
select select "*"
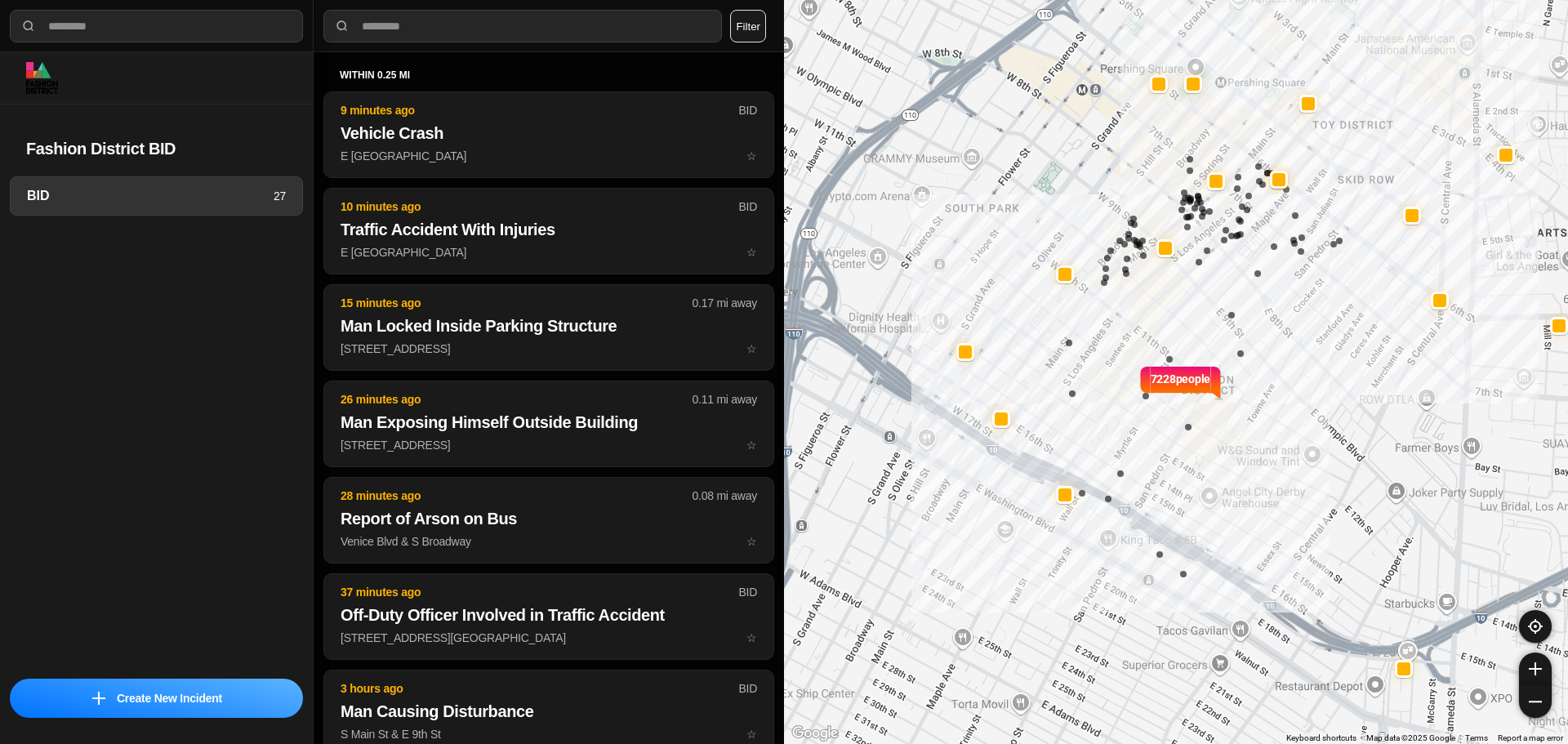
select select "*"
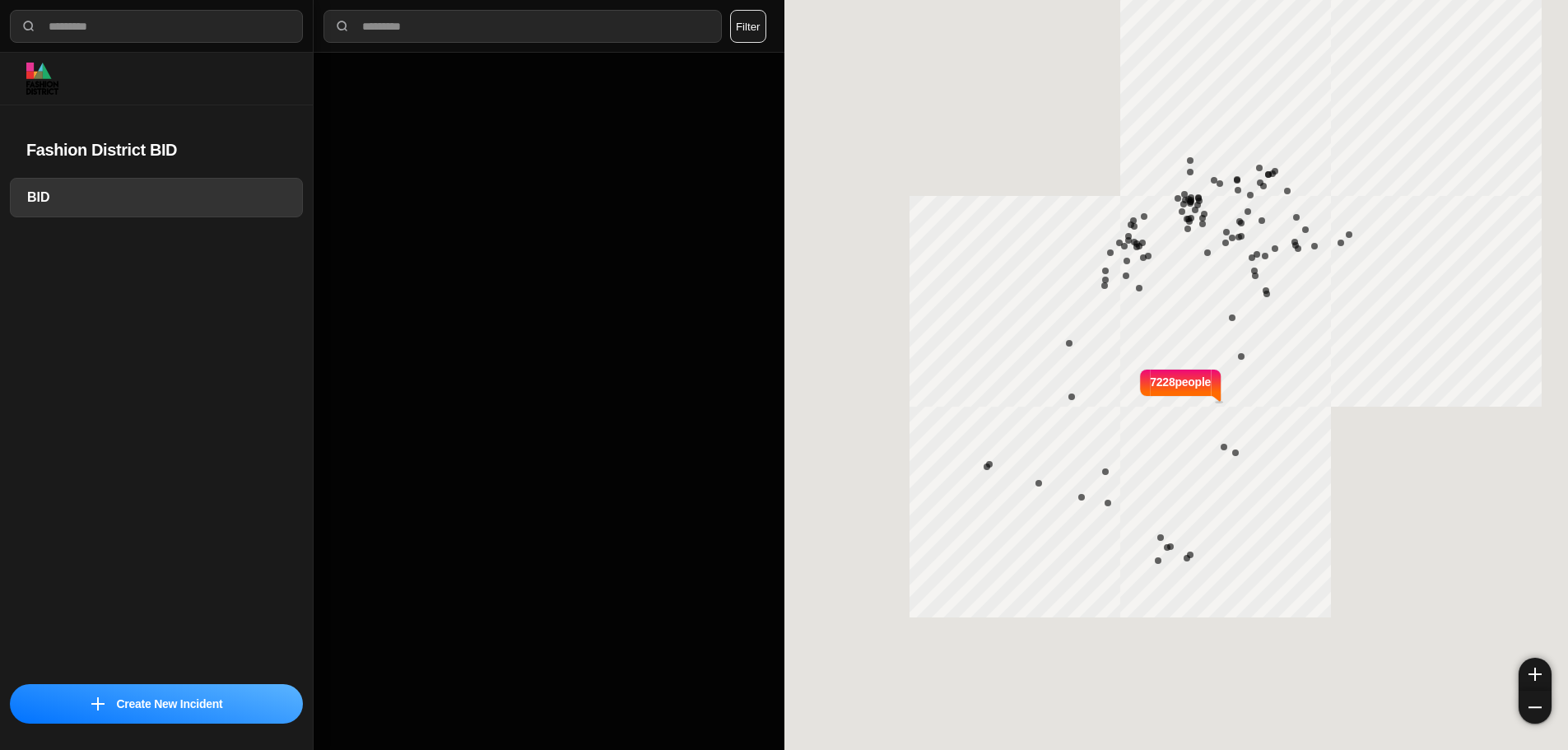
select select "*"
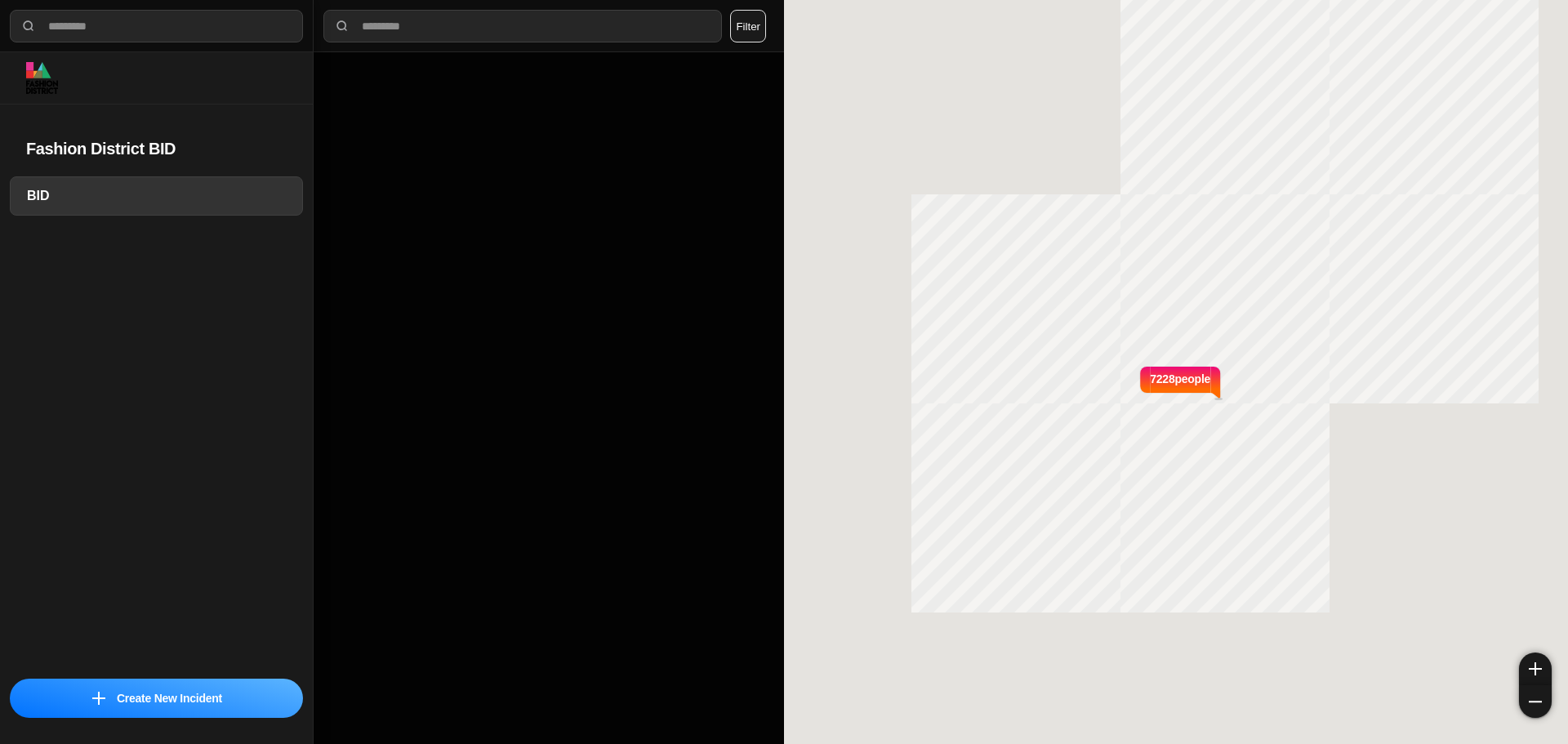
select select "*"
